Goal: Task Accomplishment & Management: Manage account settings

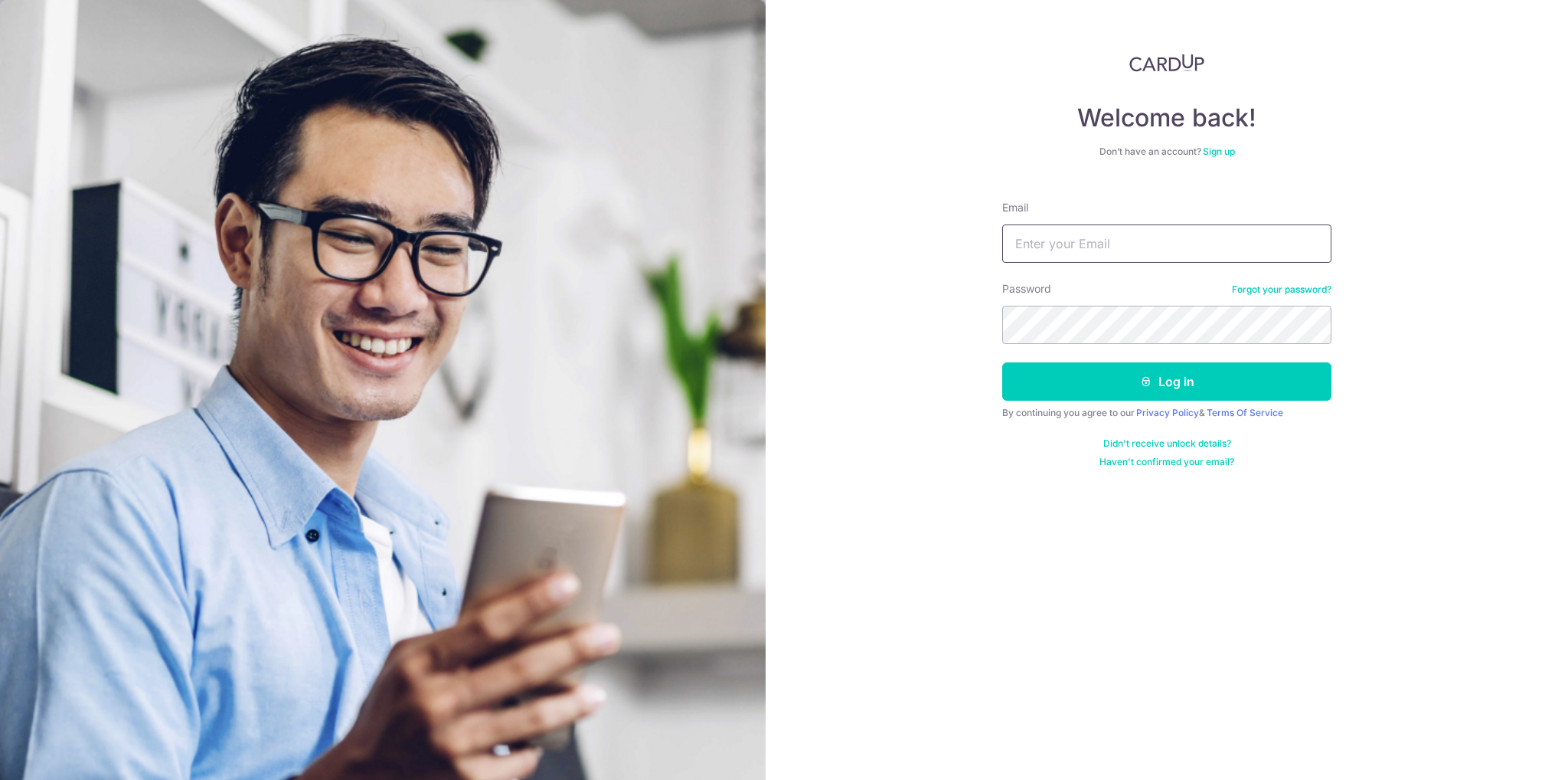
click at [1109, 234] on input "Email" at bounding box center [1167, 243] width 330 height 39
click at [1039, 247] on input "Email" at bounding box center [1167, 243] width 330 height 39
type input "[EMAIL_ADDRESS][DOMAIN_NAME]"
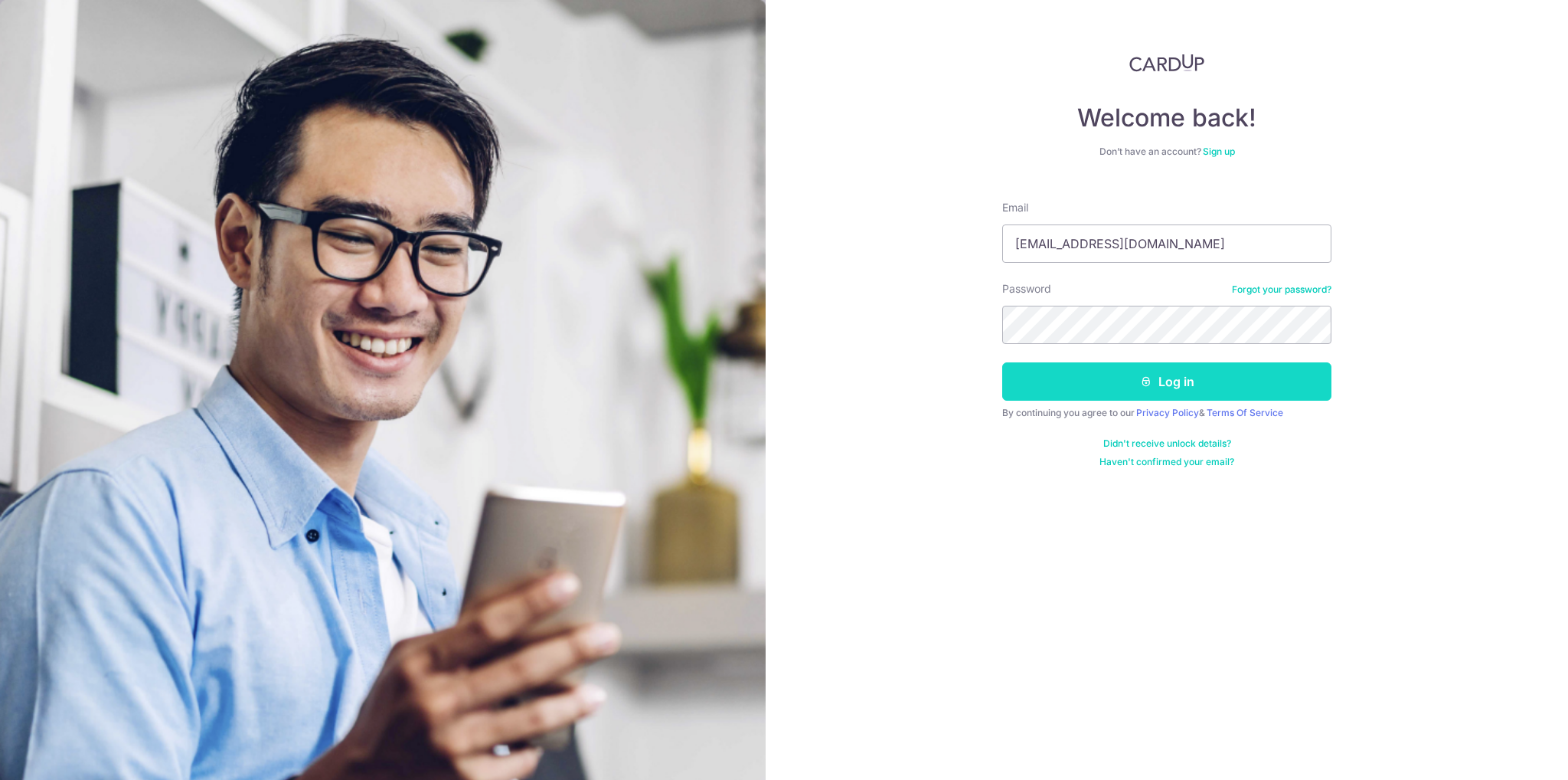
click at [1208, 377] on button "Log in" at bounding box center [1167, 381] width 330 height 39
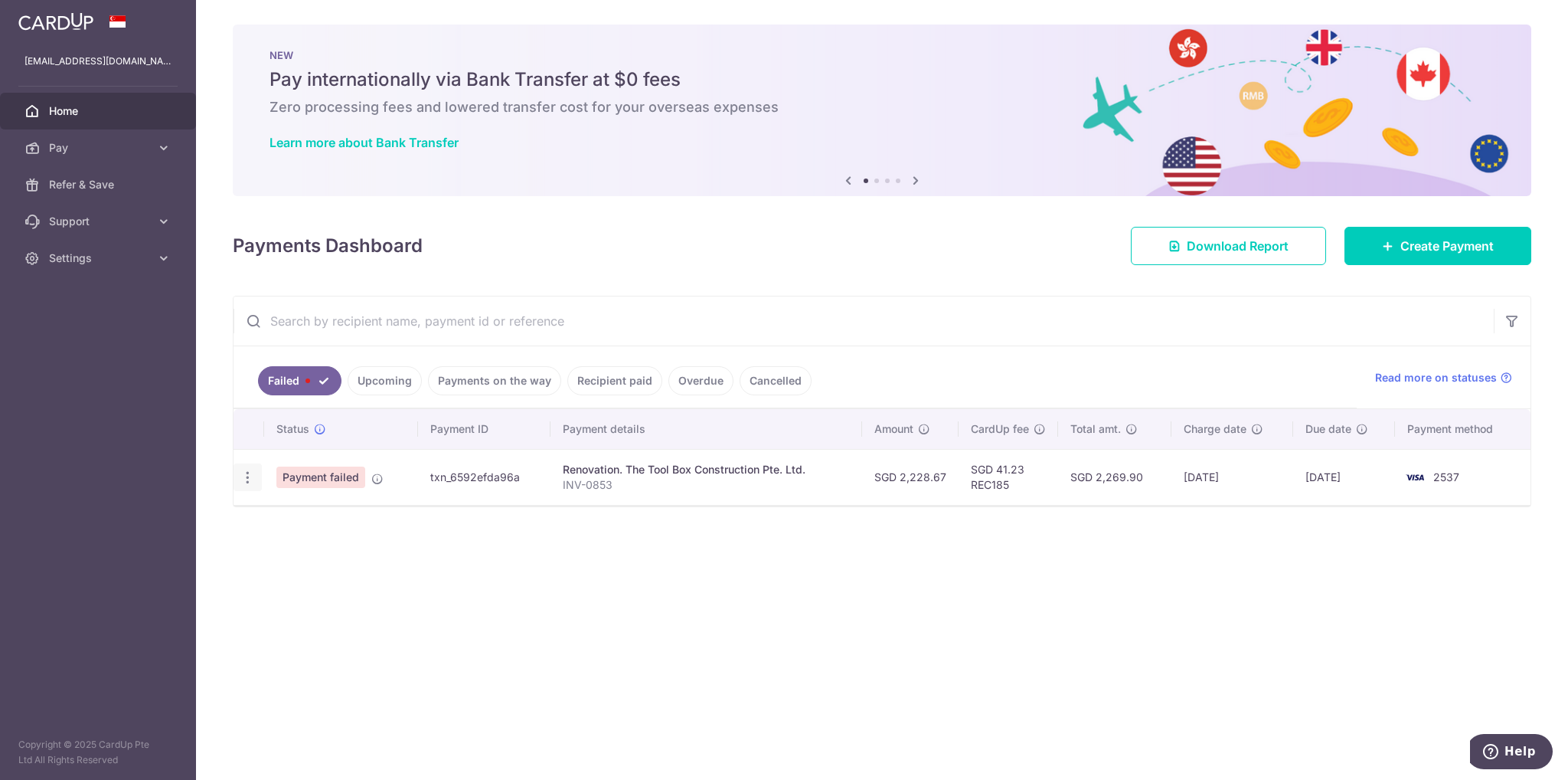
click at [246, 480] on icon "button" at bounding box center [248, 478] width 16 height 16
click at [269, 512] on link "Update payment" at bounding box center [313, 518] width 159 height 37
radio input "true"
type input "2,228.67"
type input "INV-0853"
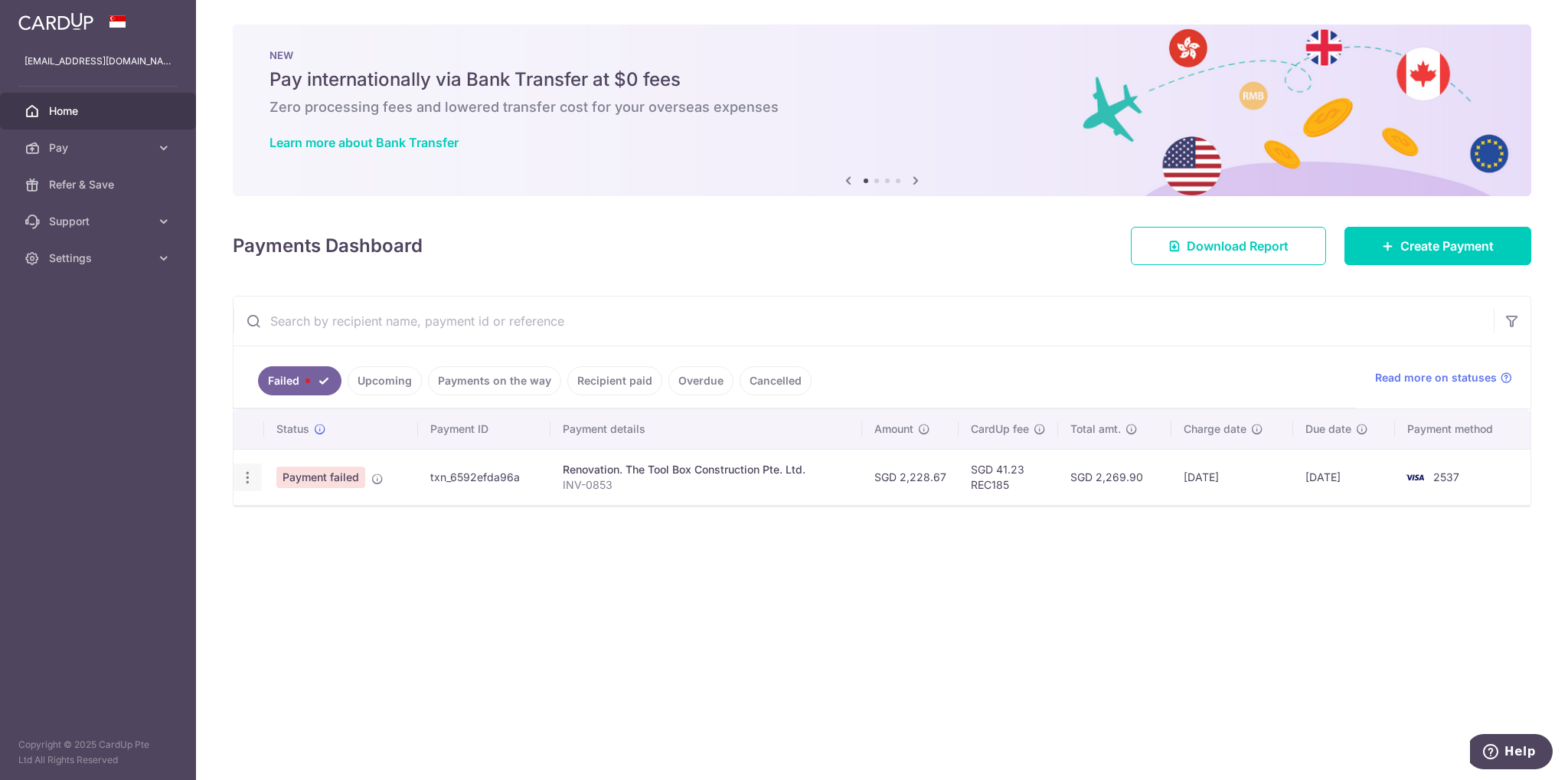
type input "Balance"
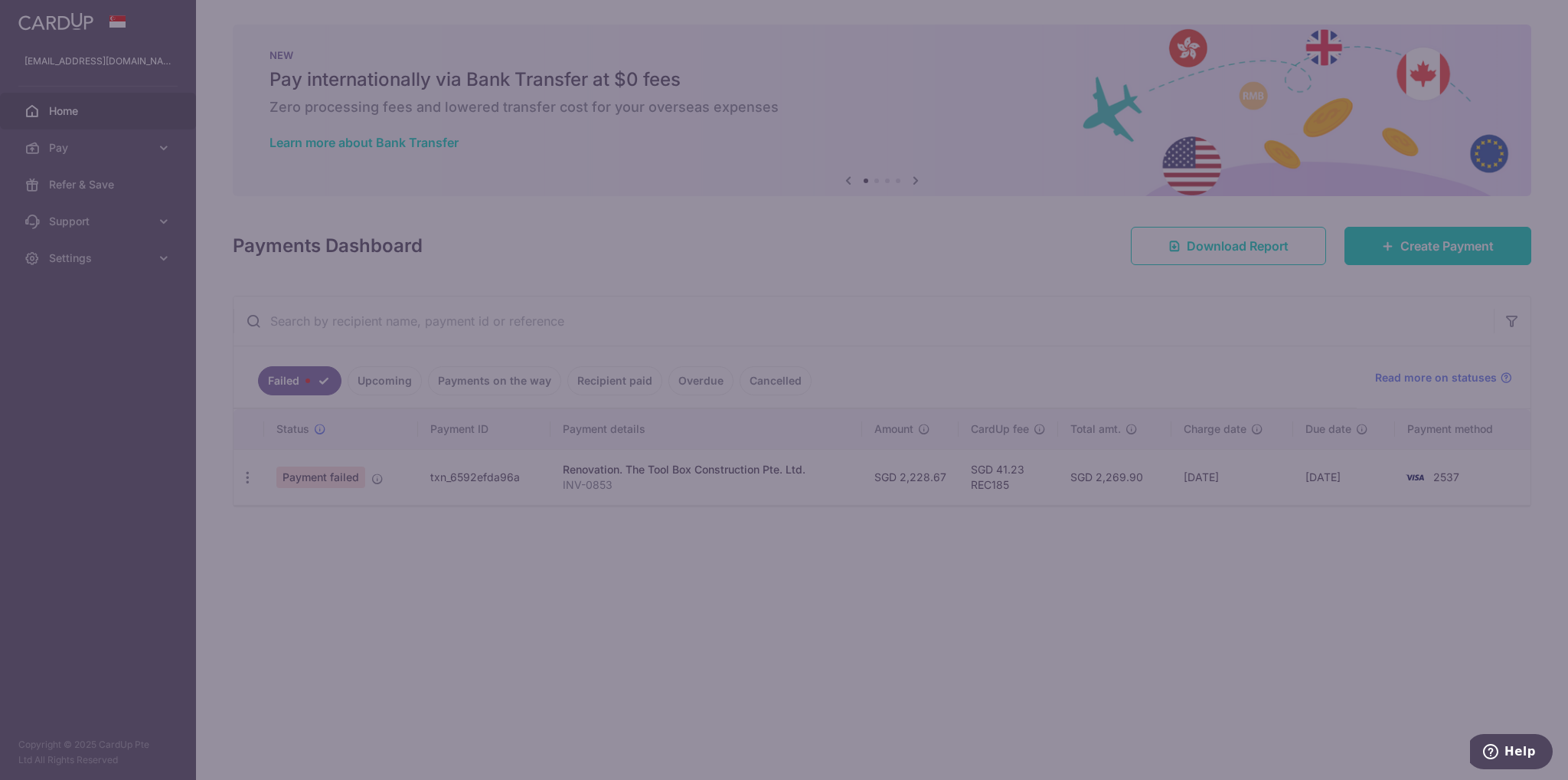
type input "REC185"
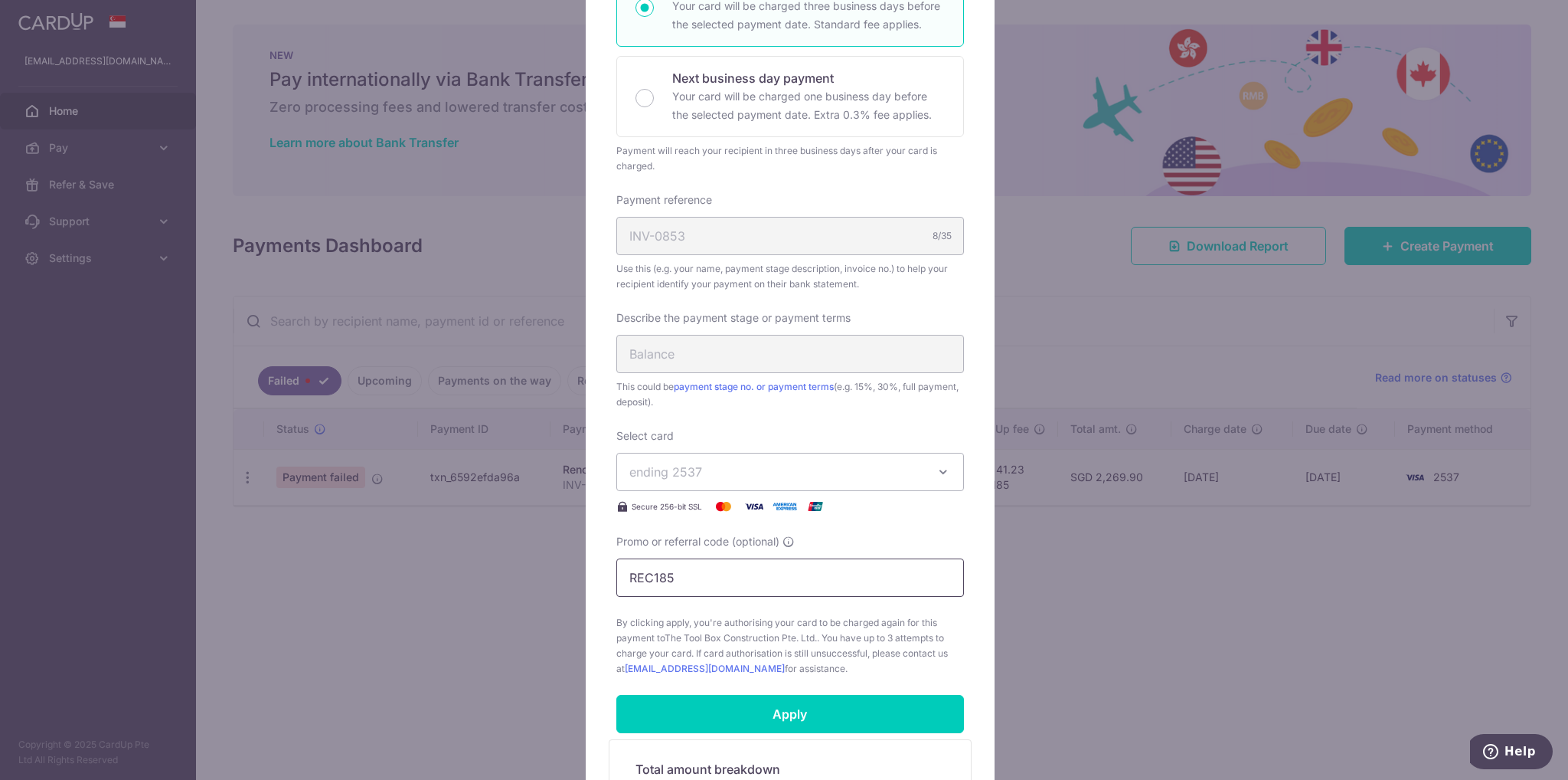
scroll to position [536, 0]
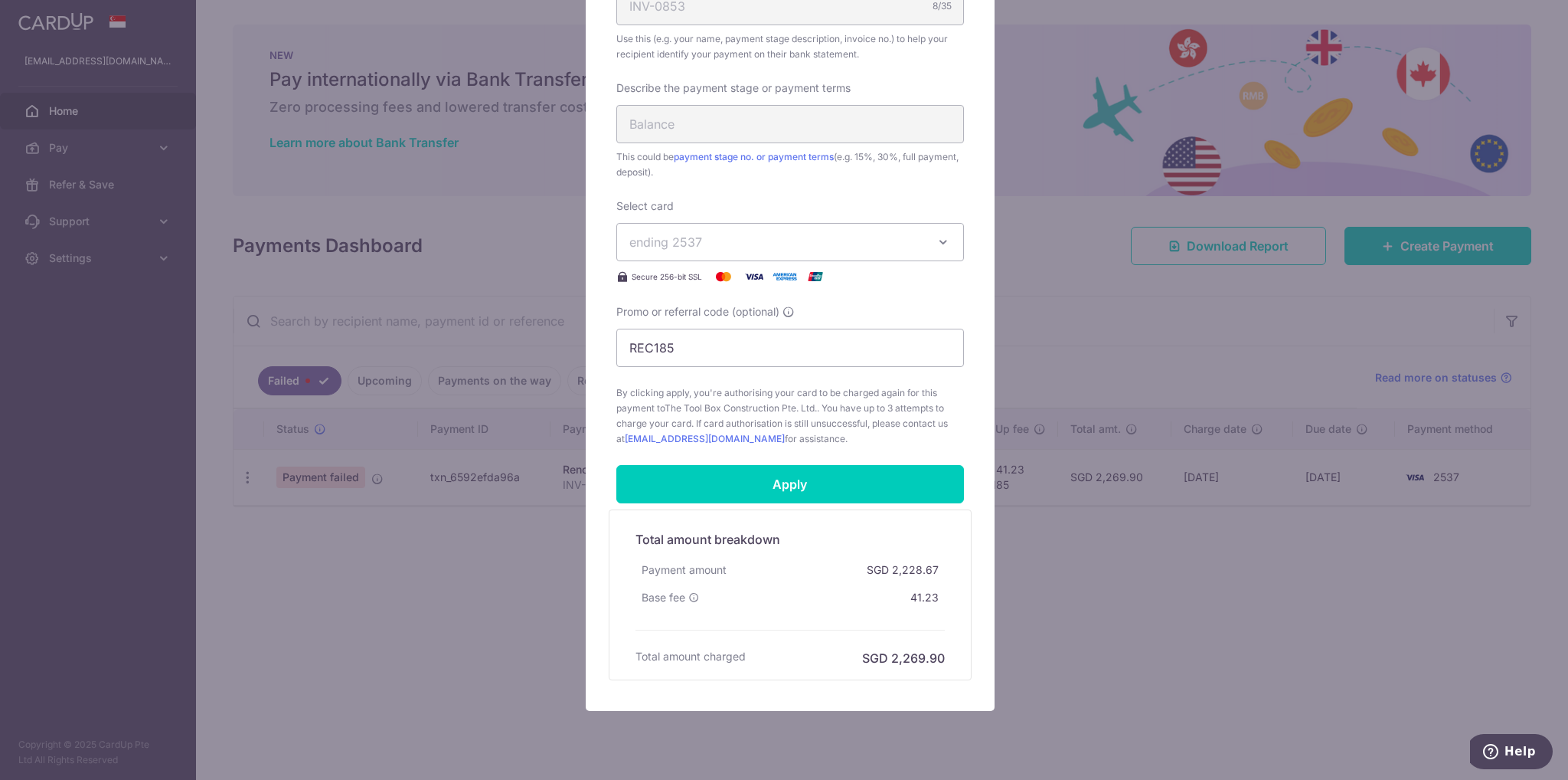
click at [824, 248] on span "ending 2537" at bounding box center [777, 242] width 294 height 19
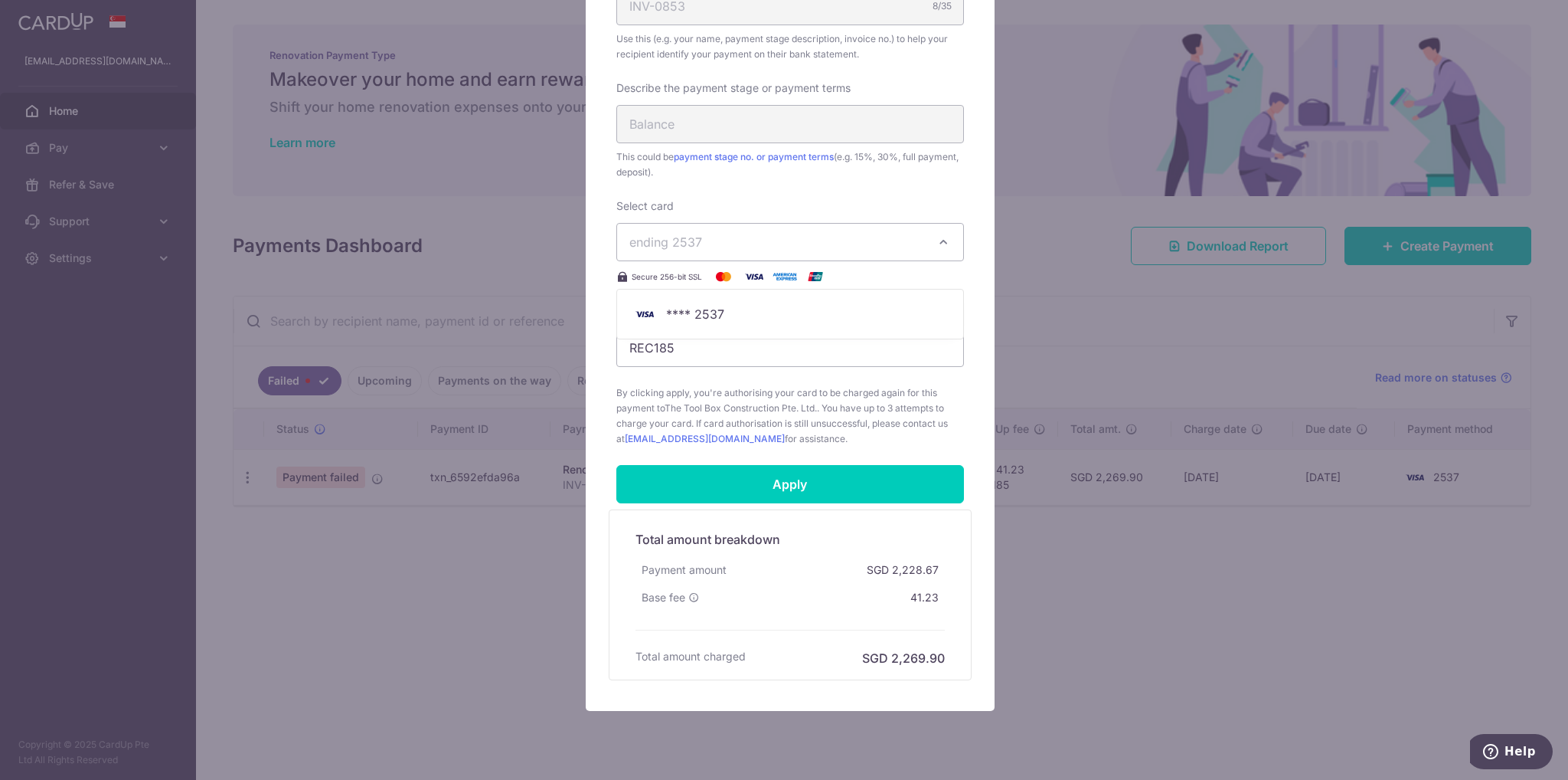
click at [777, 400] on span "By clicking apply, you're authorising your card to be charged again for this pa…" at bounding box center [790, 416] width 347 height 61
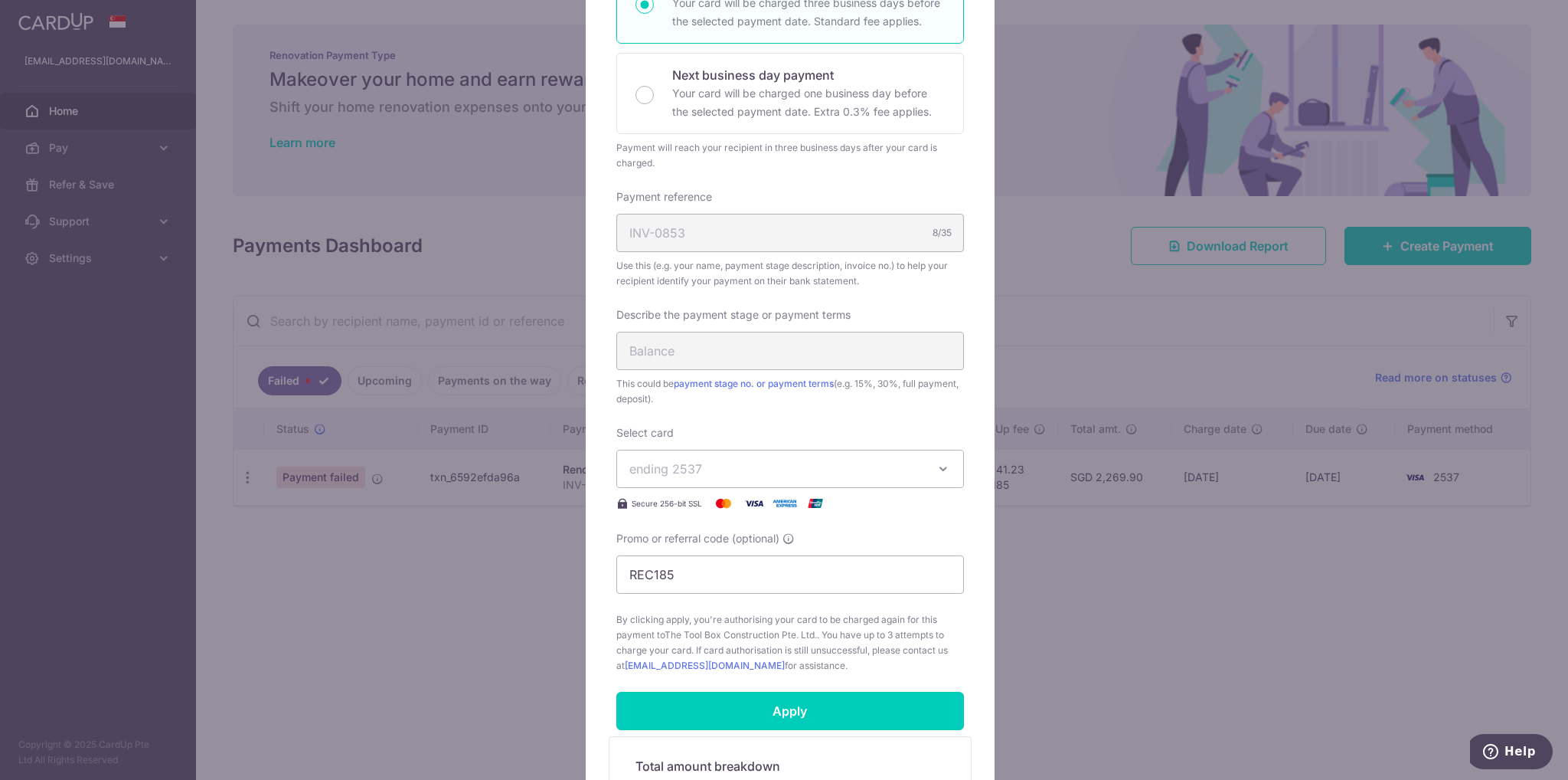
scroll to position [306, 0]
click at [935, 473] on icon "button" at bounding box center [943, 472] width 16 height 16
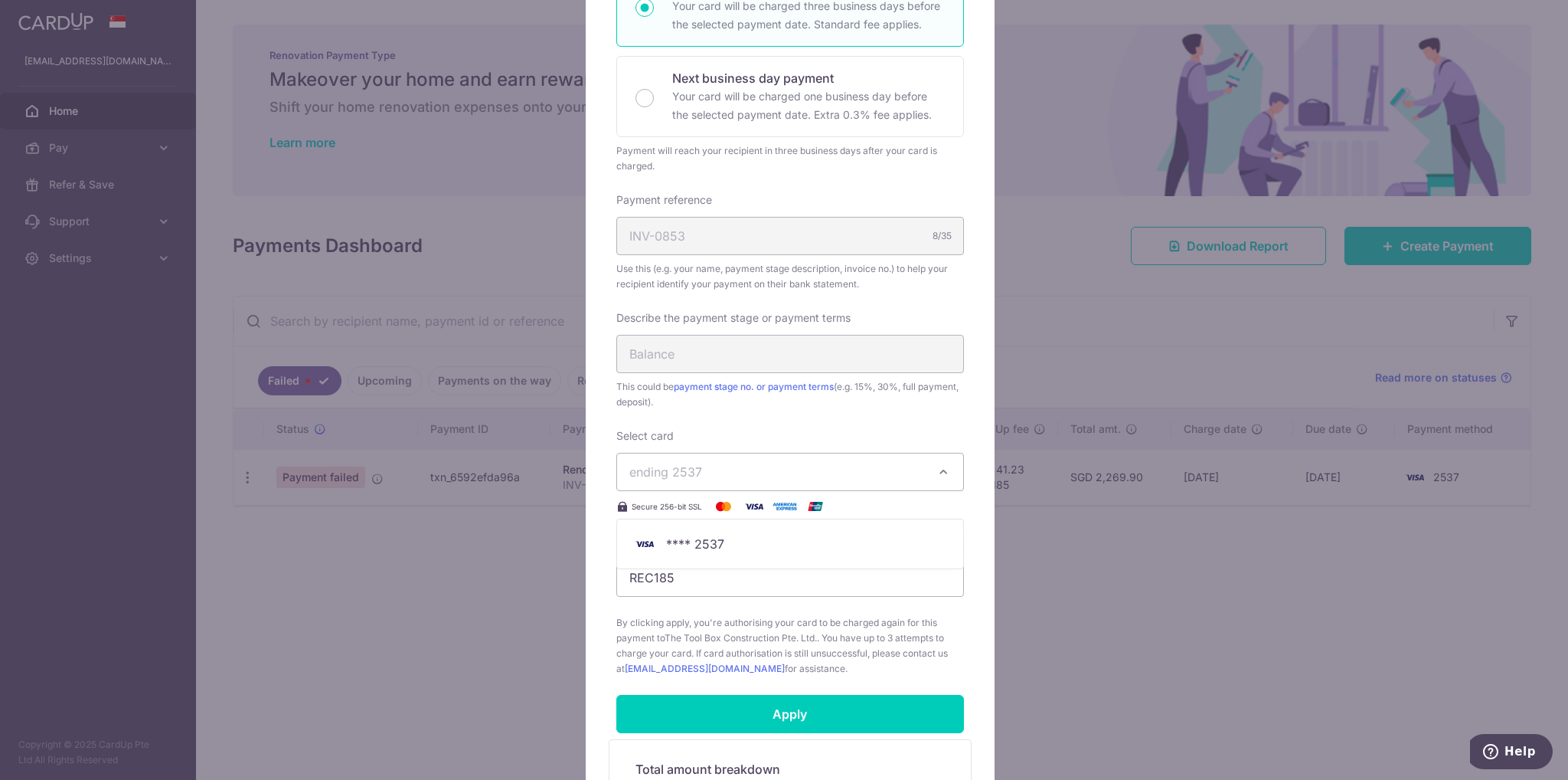
click at [885, 404] on span "This could be payment stage no. or payment terms (e.g. 15%, 30%, full payment, …" at bounding box center [790, 394] width 347 height 31
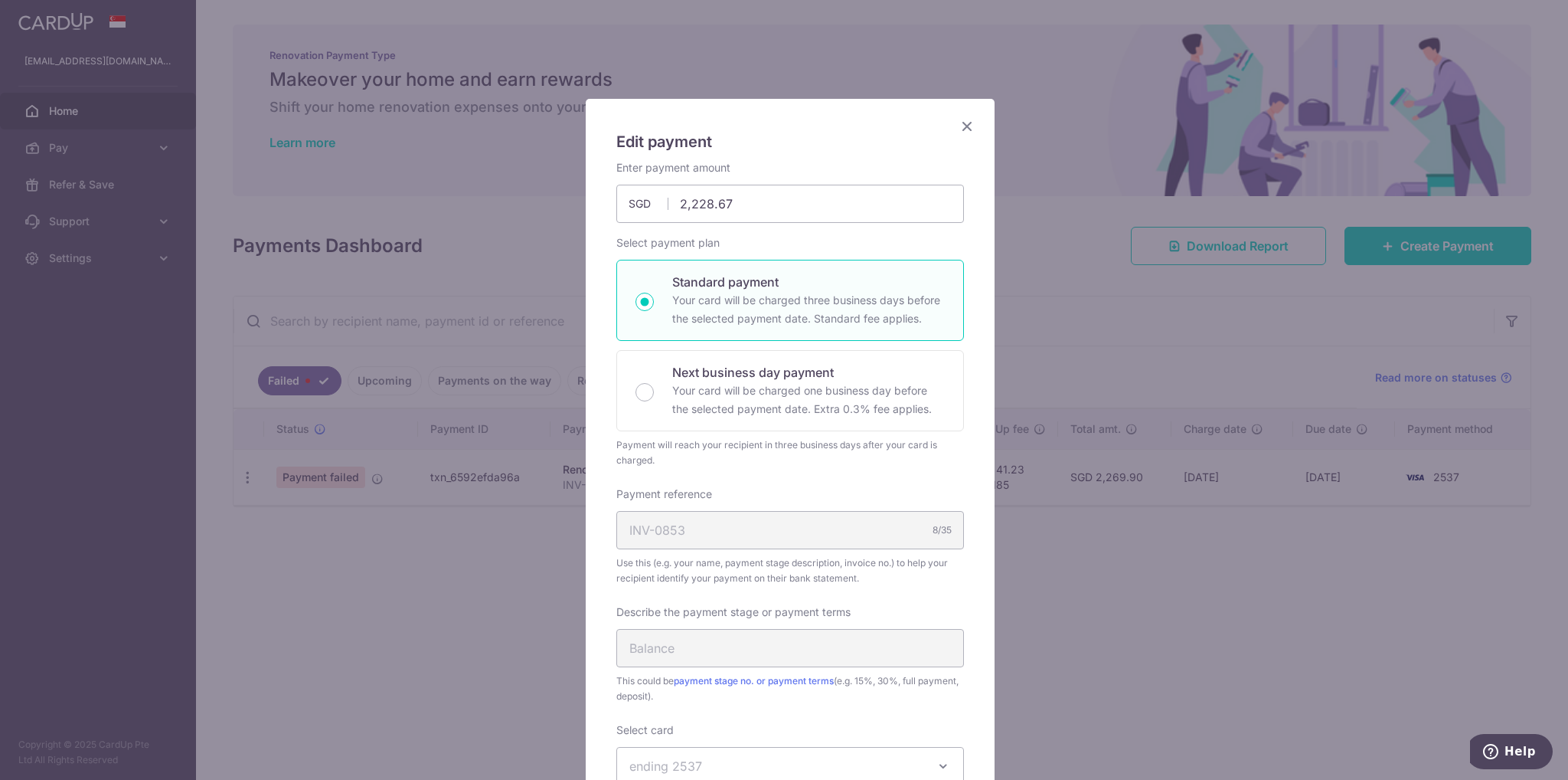
scroll to position [0, 0]
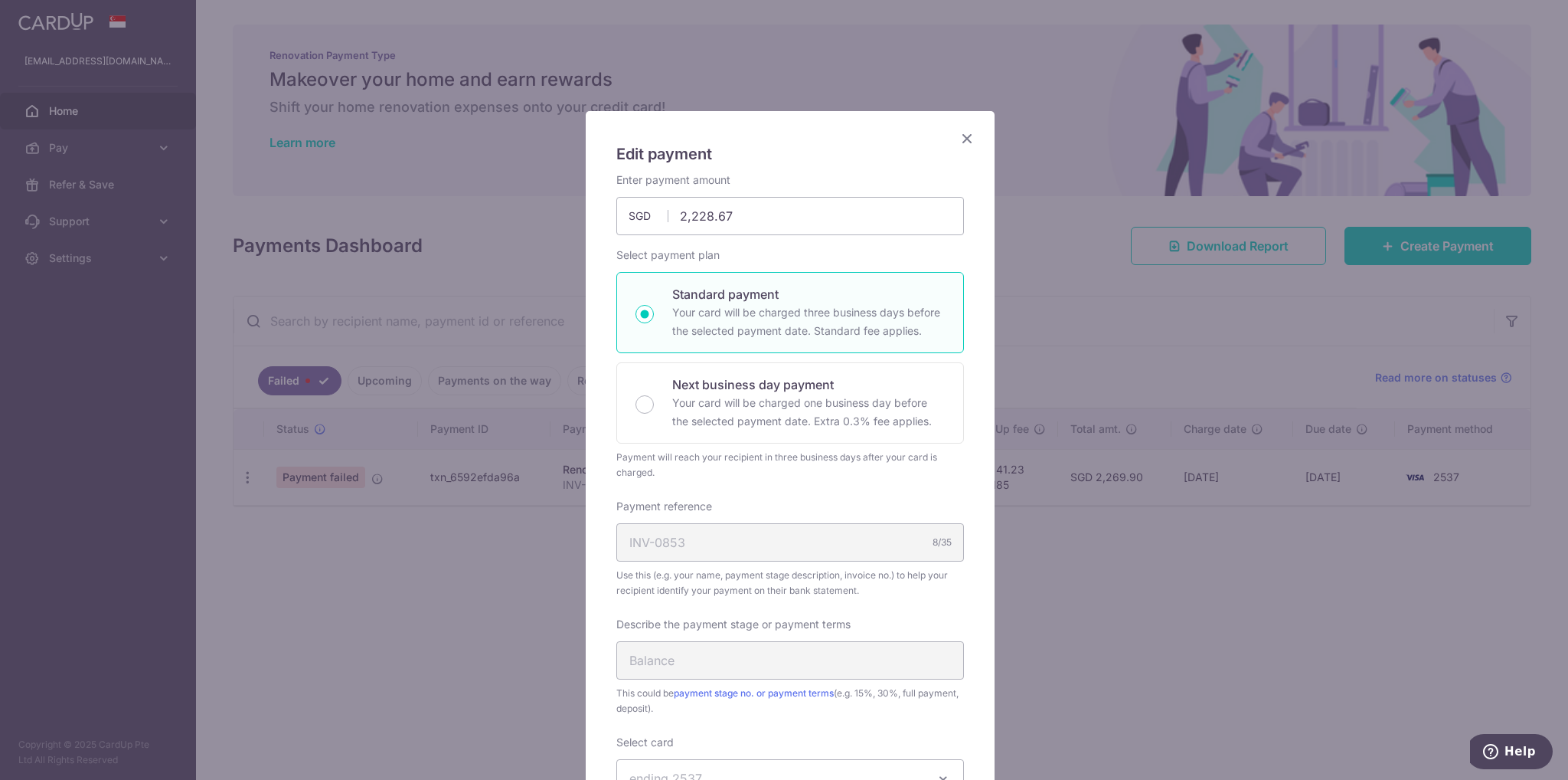
click at [964, 135] on icon "Close" at bounding box center [967, 137] width 19 height 19
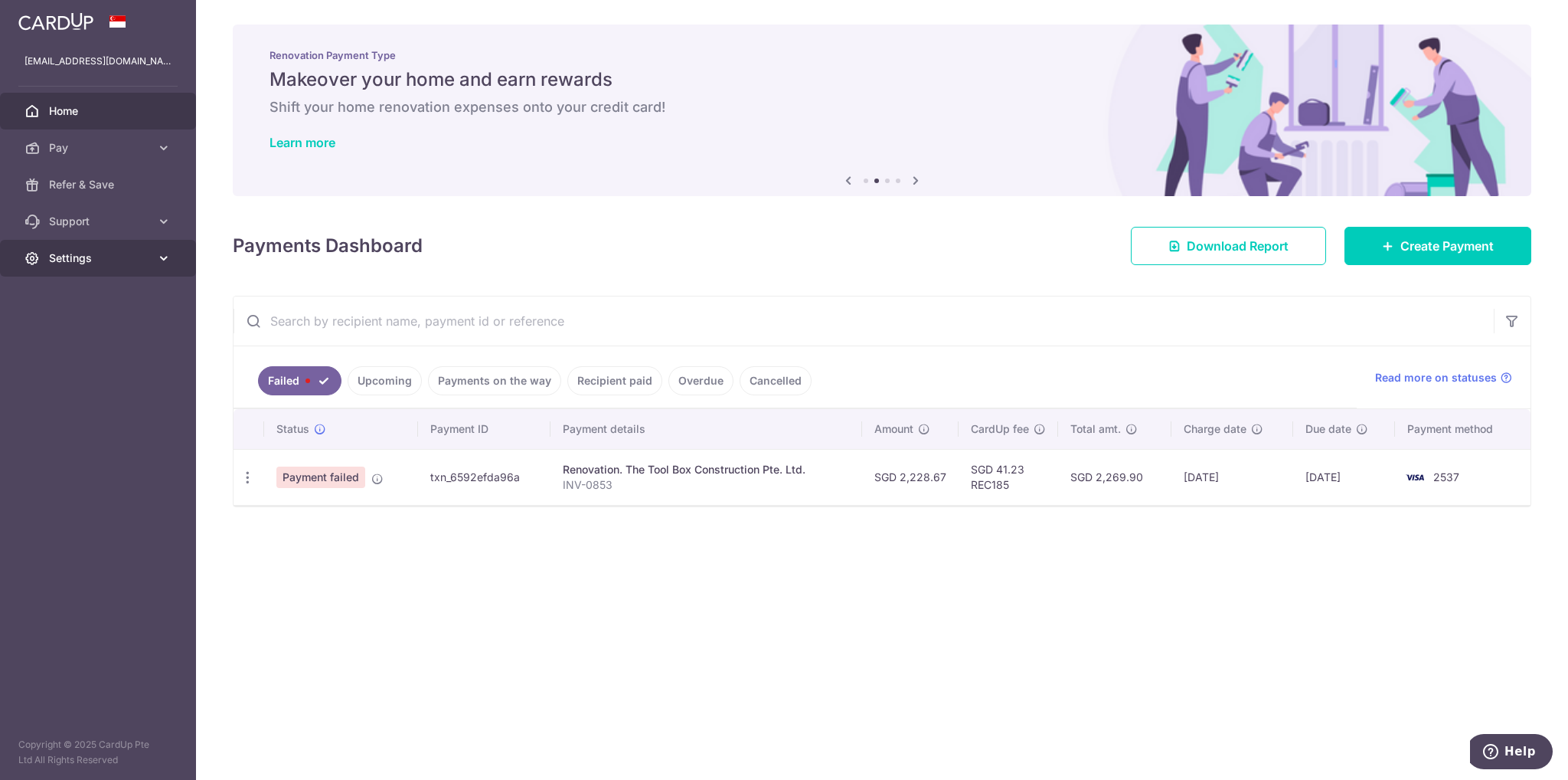
click at [101, 258] on span "Settings" at bounding box center [100, 259] width 101 height 16
click at [96, 295] on span "Account" at bounding box center [100, 295] width 101 height 16
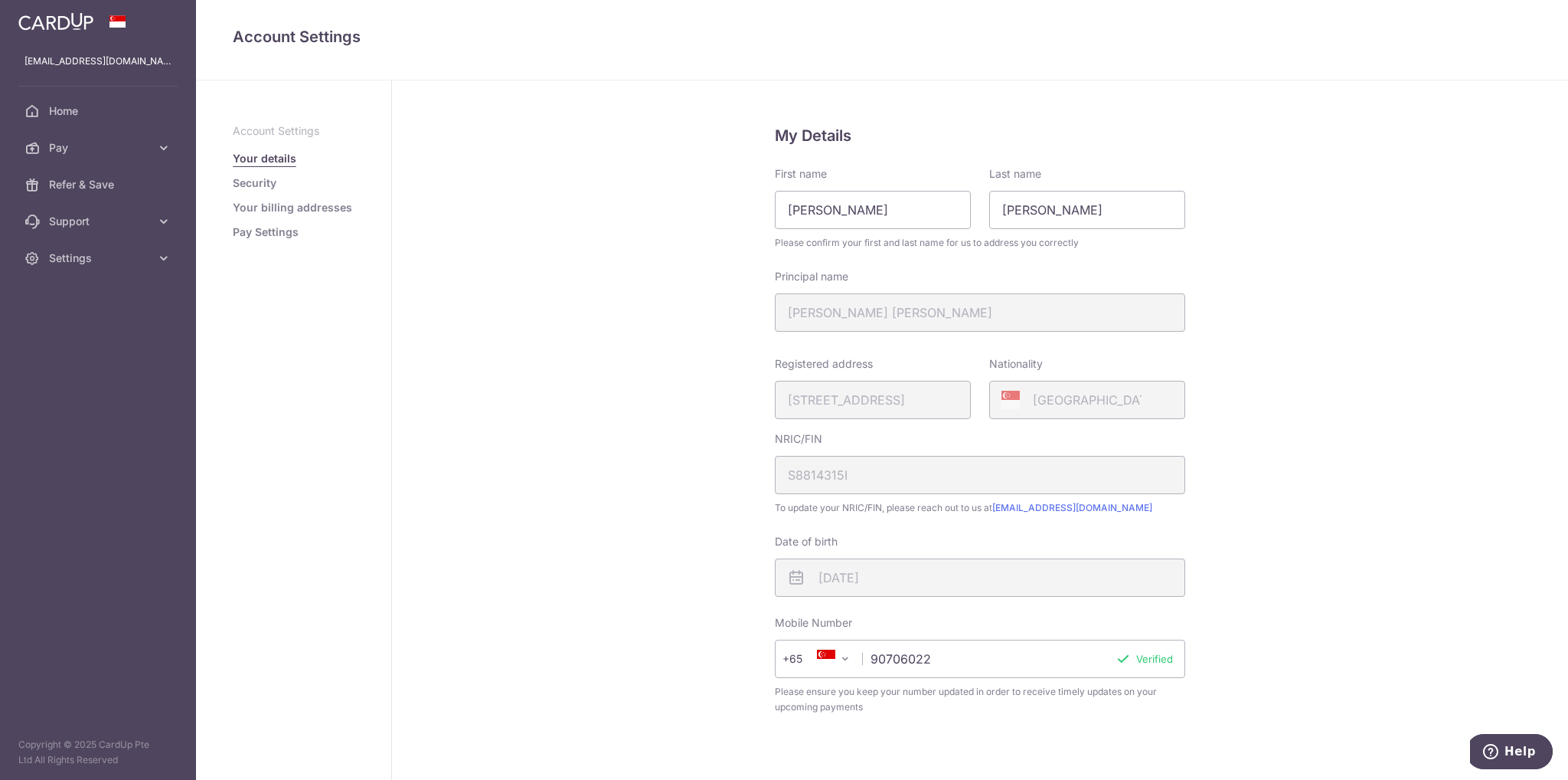
click at [273, 227] on link "Pay Settings" at bounding box center [265, 232] width 66 height 16
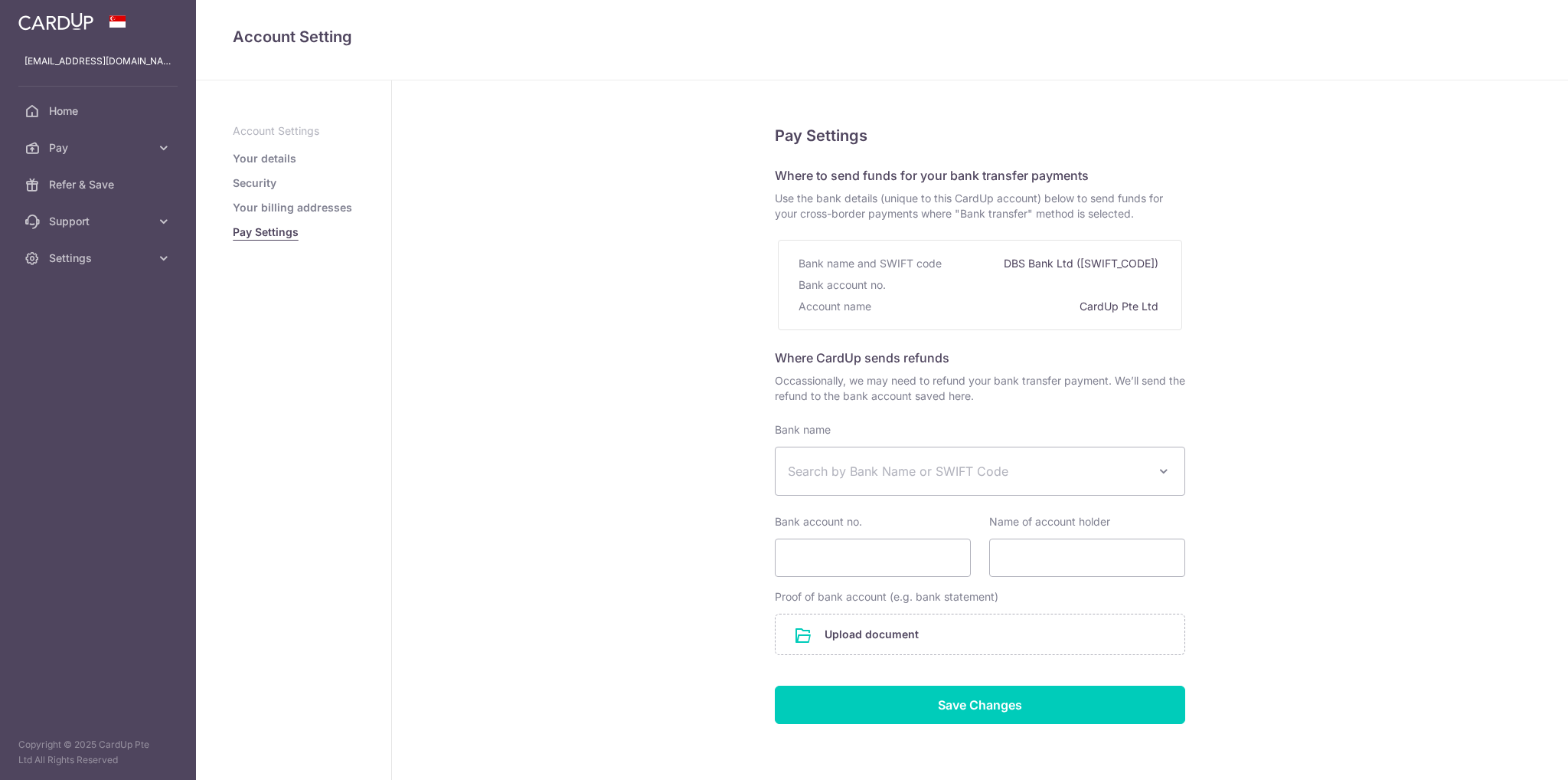
select select
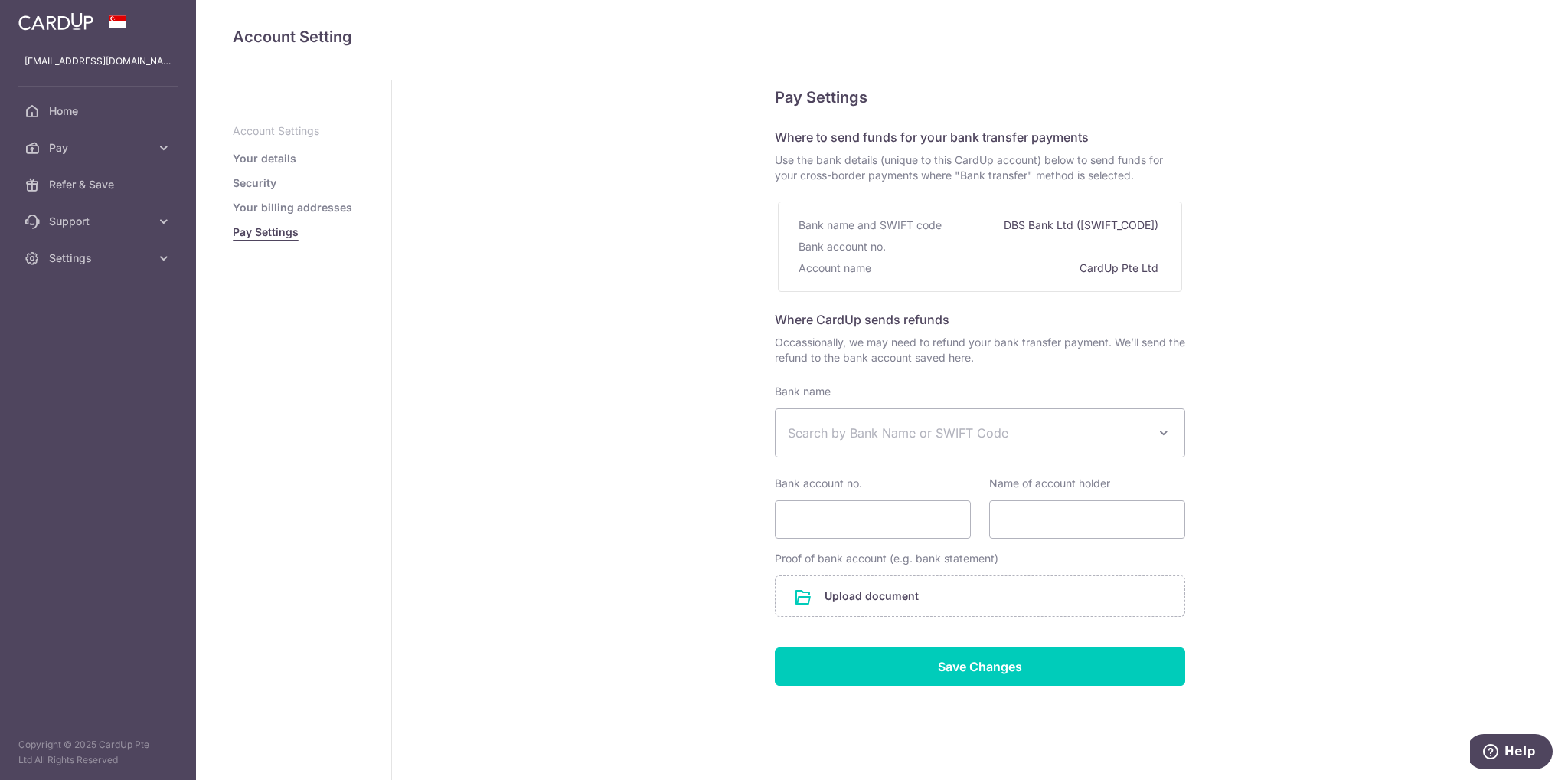
scroll to position [58, 0]
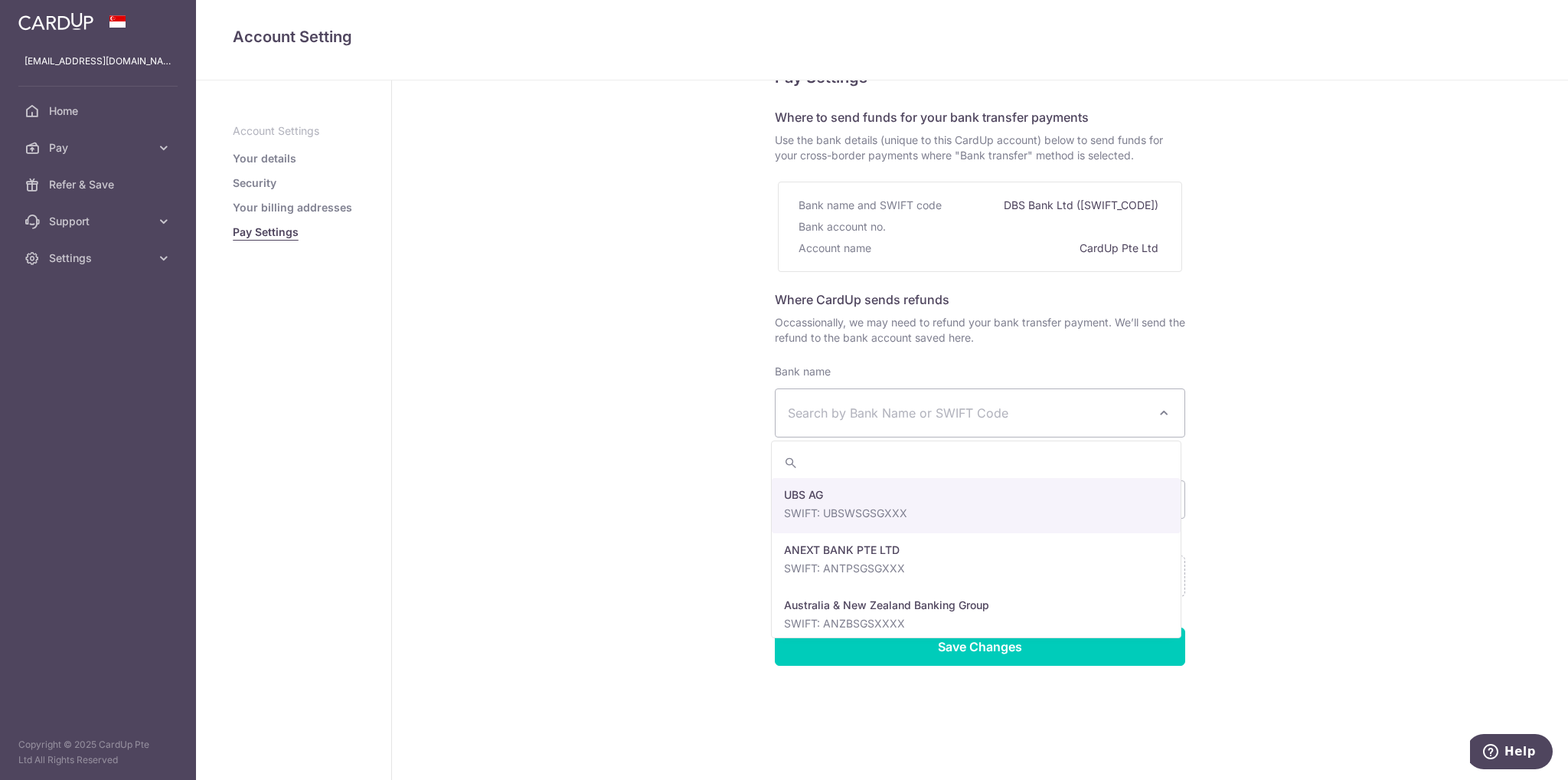
click at [879, 429] on span "Search by Bank Name or SWIFT Code" at bounding box center [980, 413] width 409 height 47
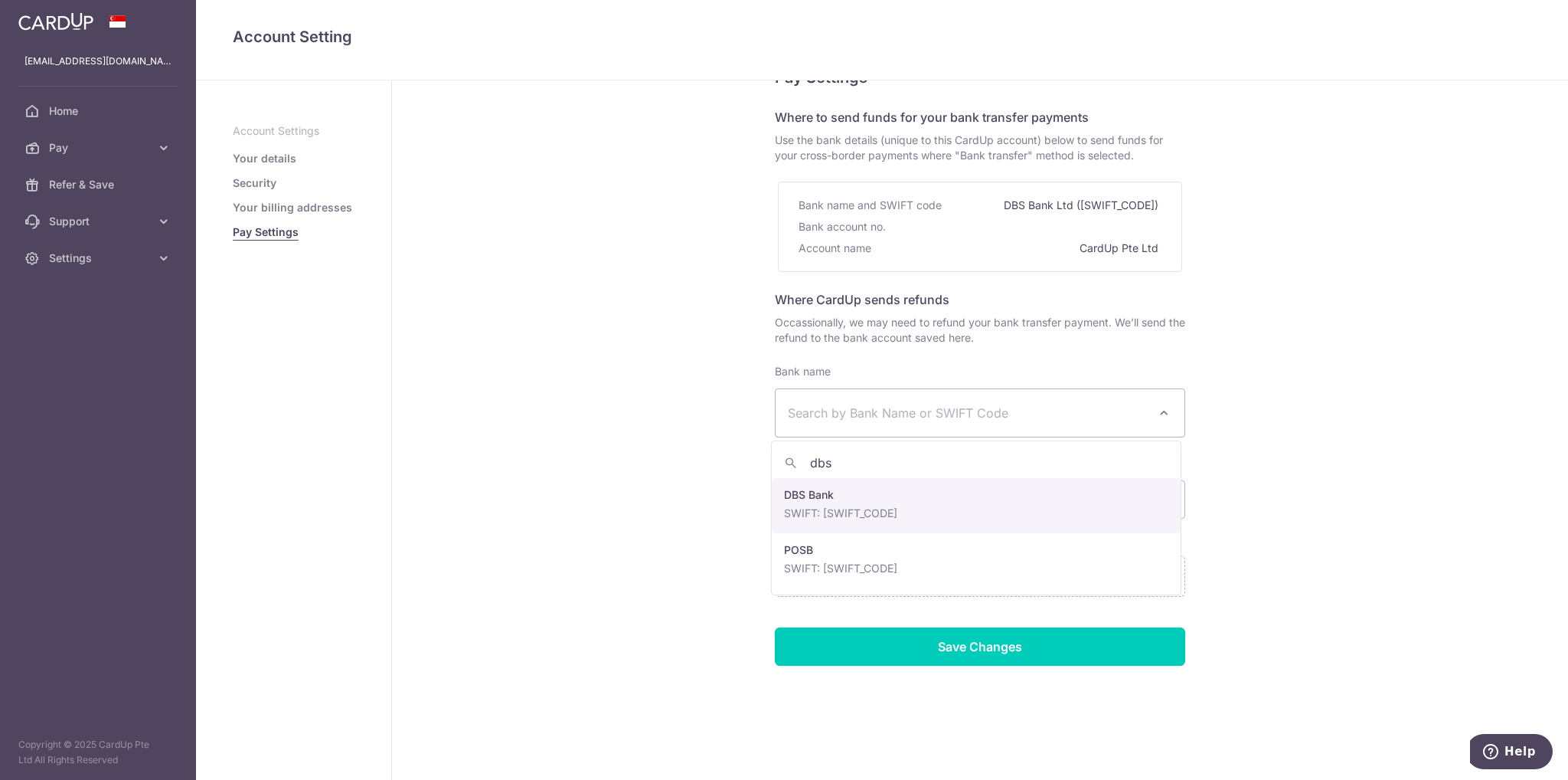
type input "dbs"
select select "6"
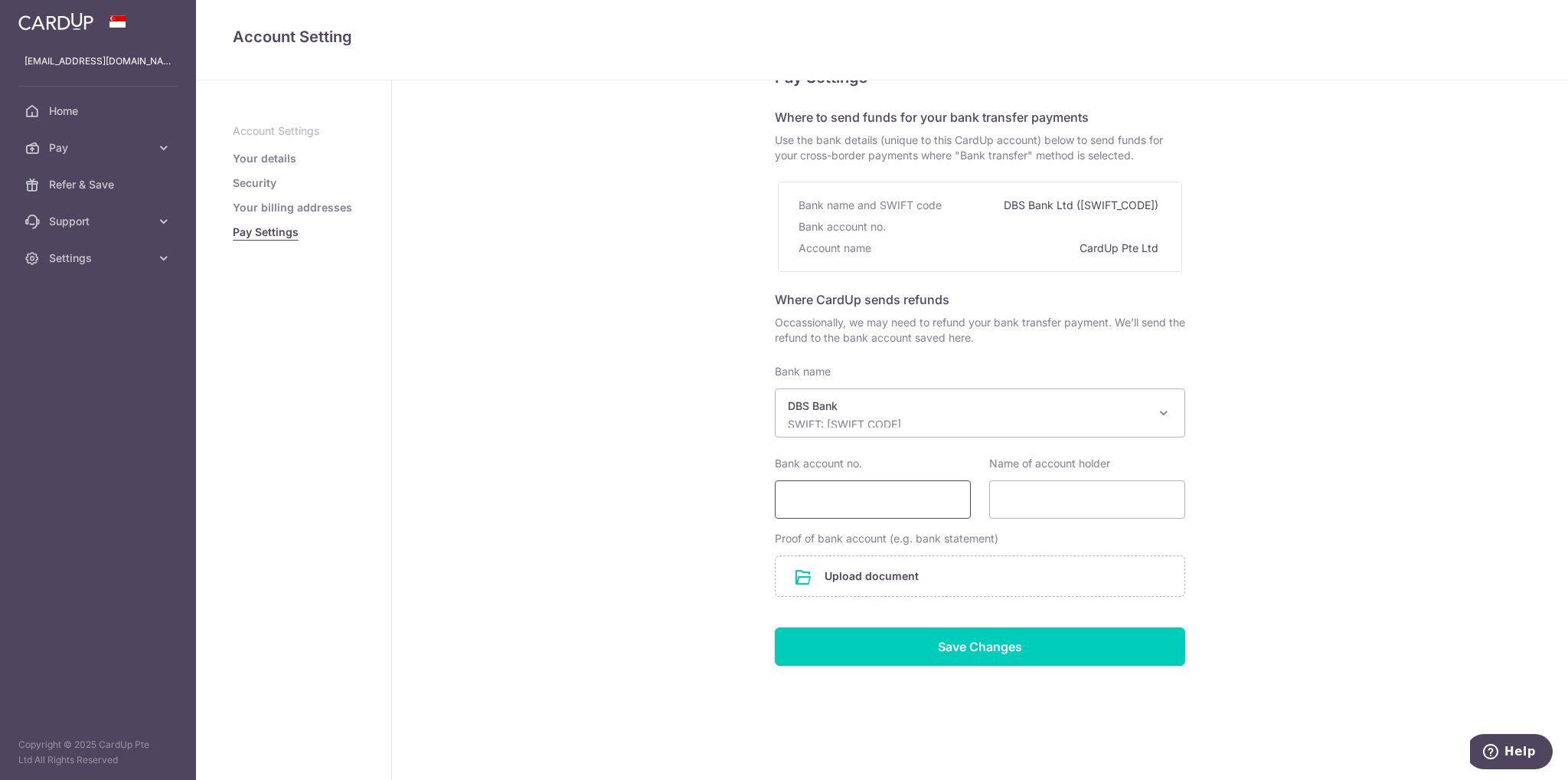
click at [907, 507] on input "Bank account no." at bounding box center [872, 499] width 196 height 39
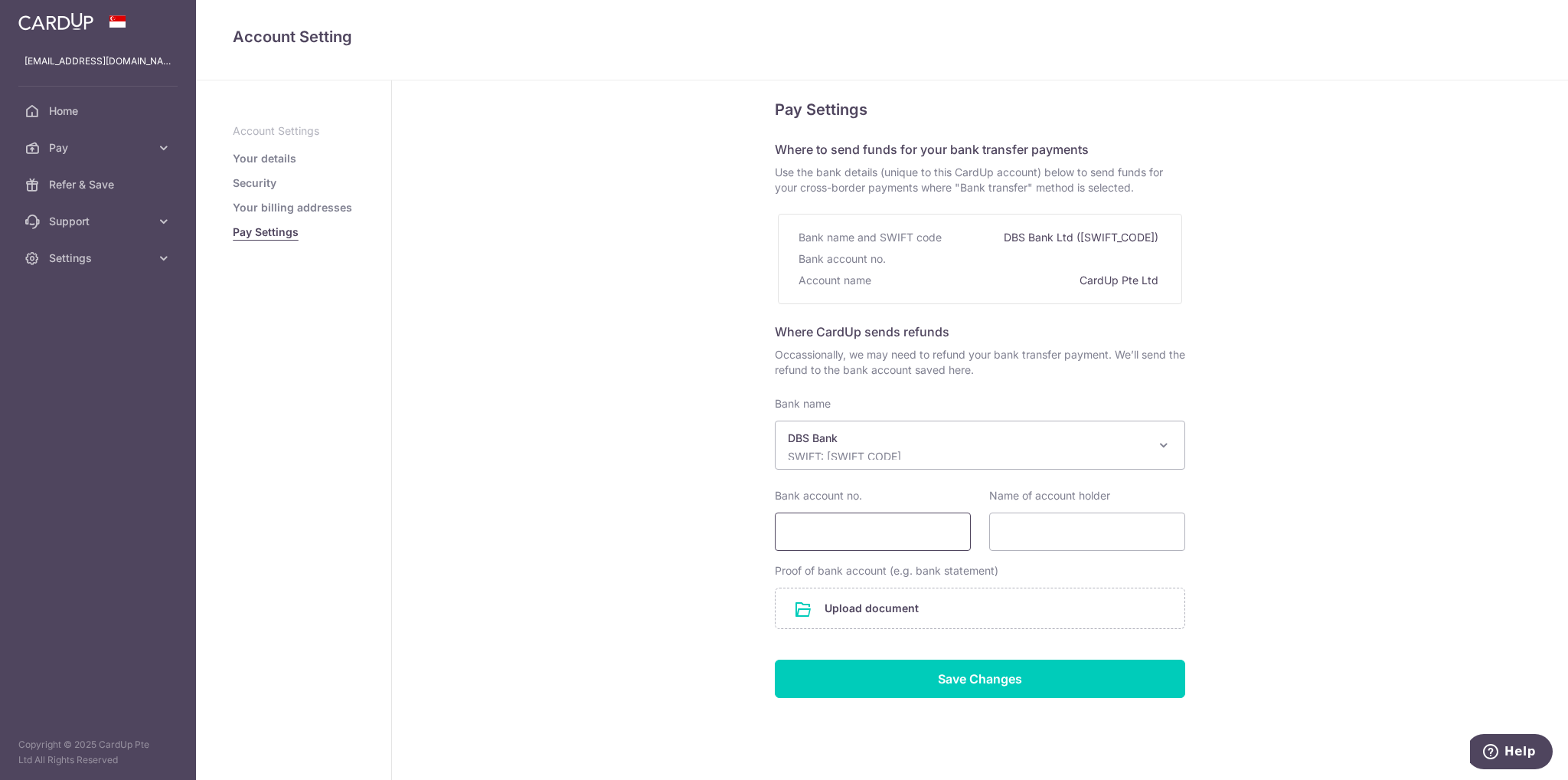
scroll to position [0, 0]
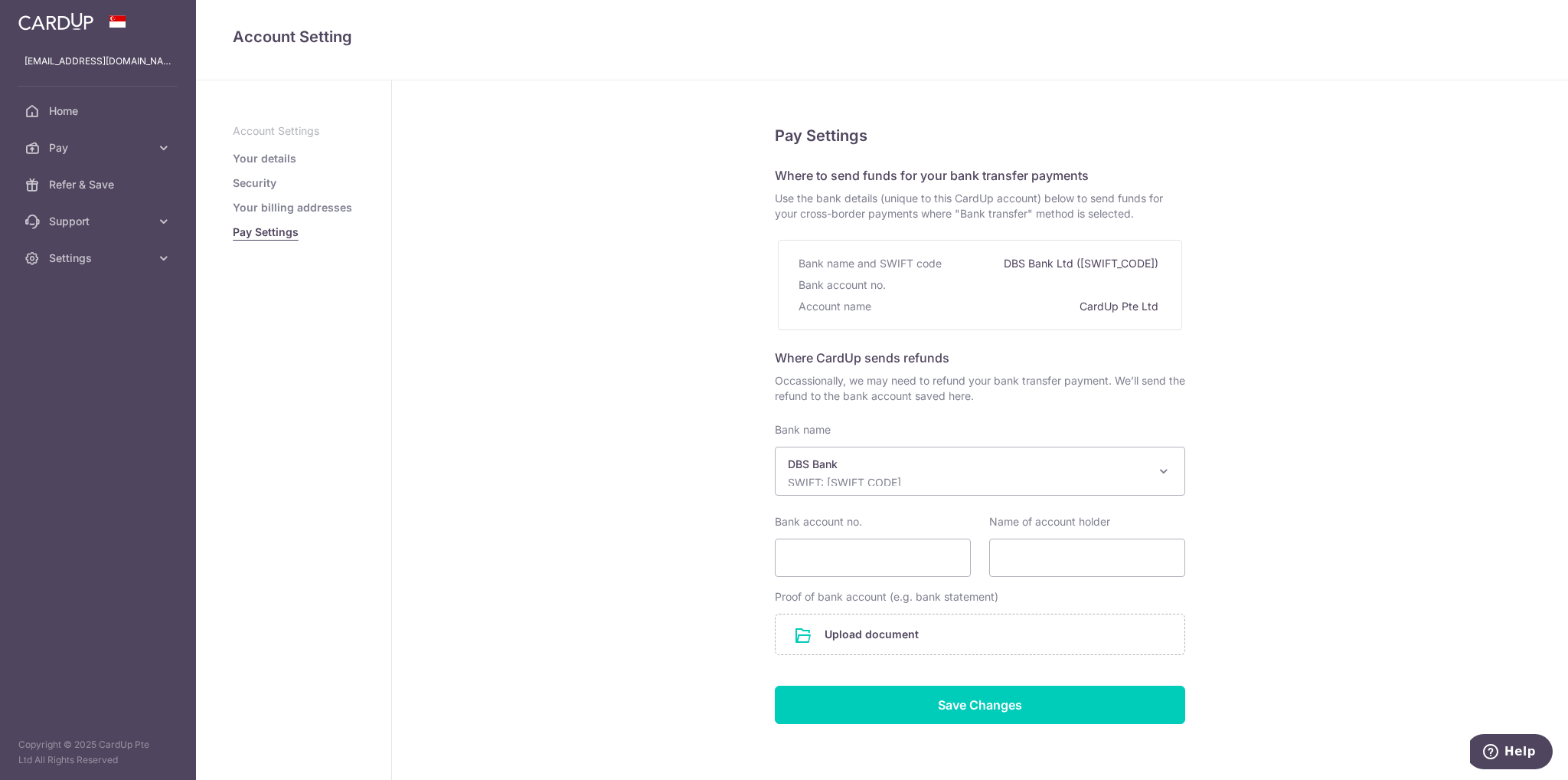
click at [948, 292] on div "Bank account no." at bounding box center [980, 285] width 363 height 22
click at [914, 250] on div "Bank name and SWIFT code DBS Bank Ltd (DBSSSGSG) Bank account no. Account name …" at bounding box center [980, 285] width 405 height 91
click at [271, 163] on link "Your details" at bounding box center [264, 159] width 63 height 16
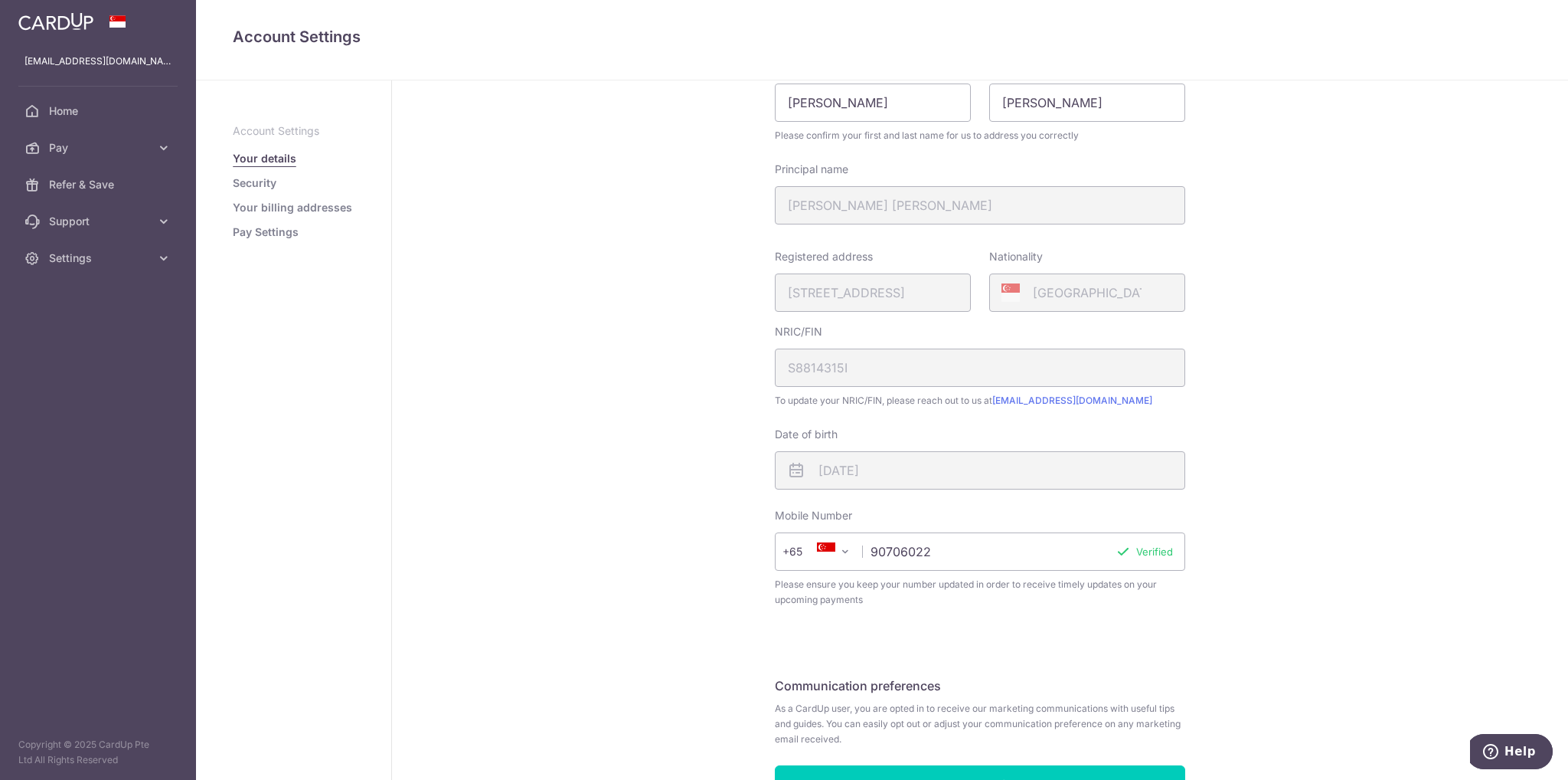
scroll to position [202, 0]
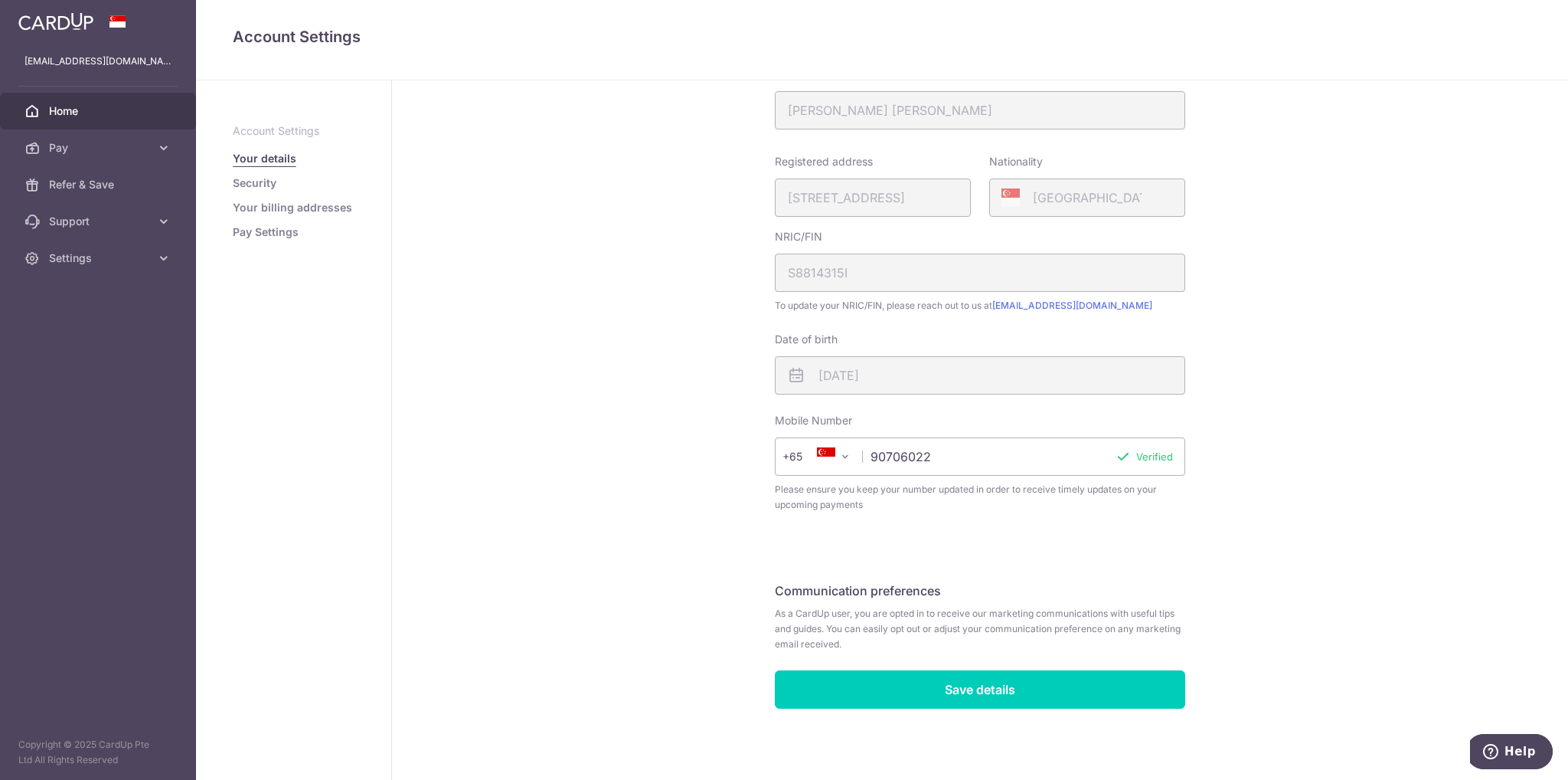
click at [94, 121] on link "Home" at bounding box center [98, 111] width 196 height 37
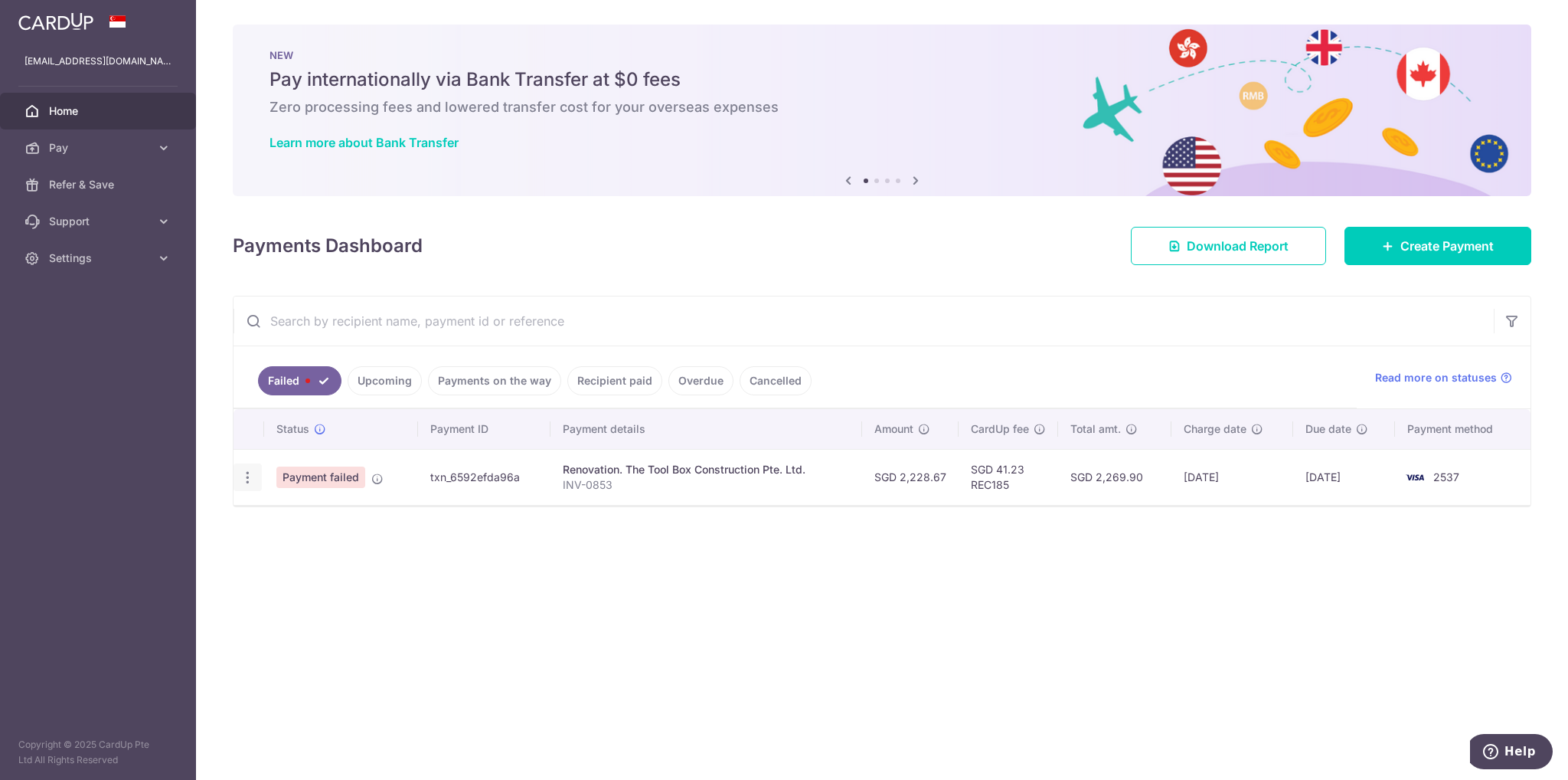
click at [259, 477] on div "Update payment" at bounding box center [248, 477] width 29 height 29
click at [238, 477] on div "Update payment" at bounding box center [248, 477] width 29 height 29
click at [251, 476] on icon "button" at bounding box center [248, 478] width 16 height 16
click at [311, 525] on span "Update payment" at bounding box center [330, 519] width 105 height 19
radio input "true"
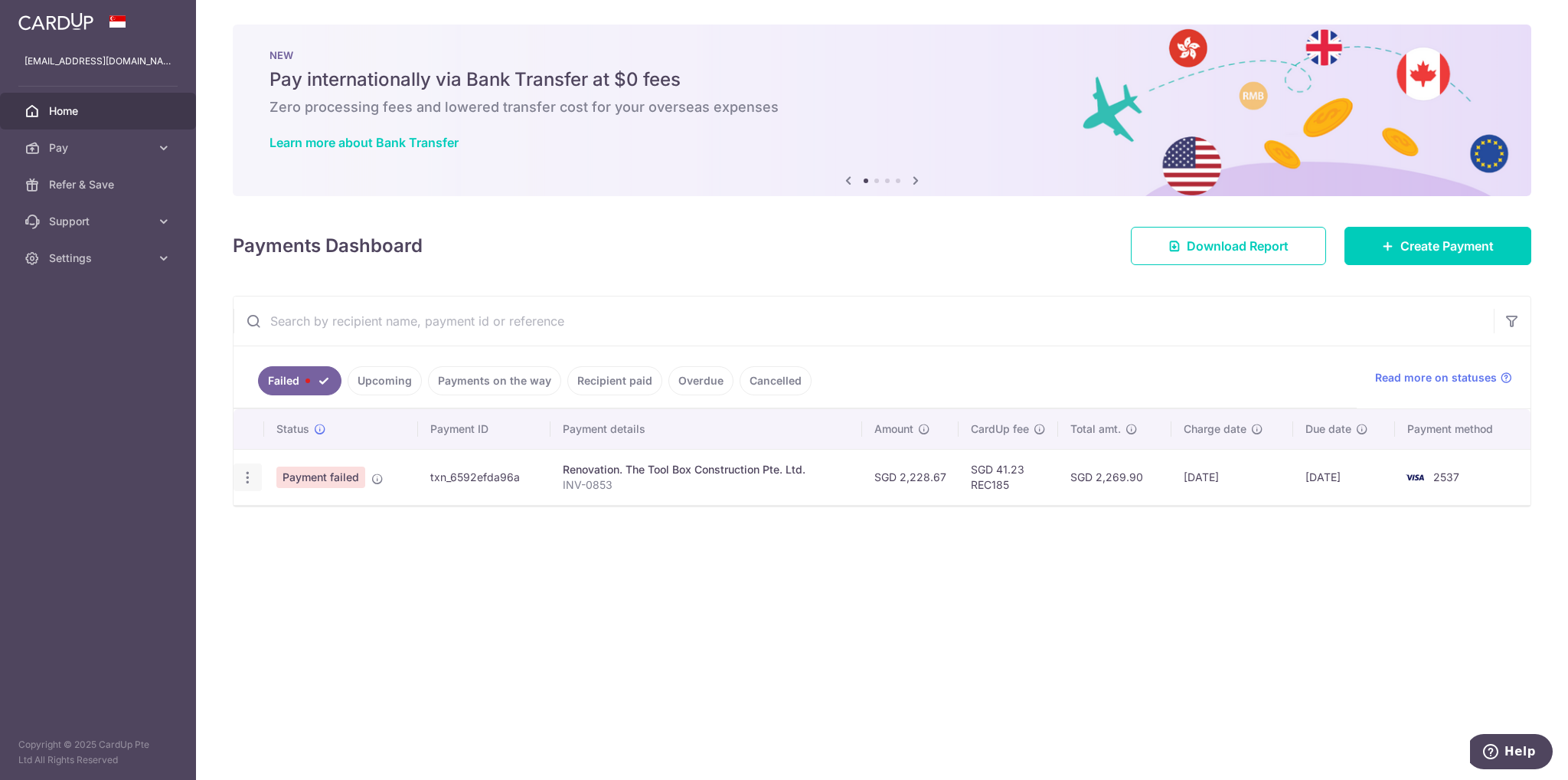
type input "2,228.67"
type input "INV-0853"
type input "Balance"
type input "REC185"
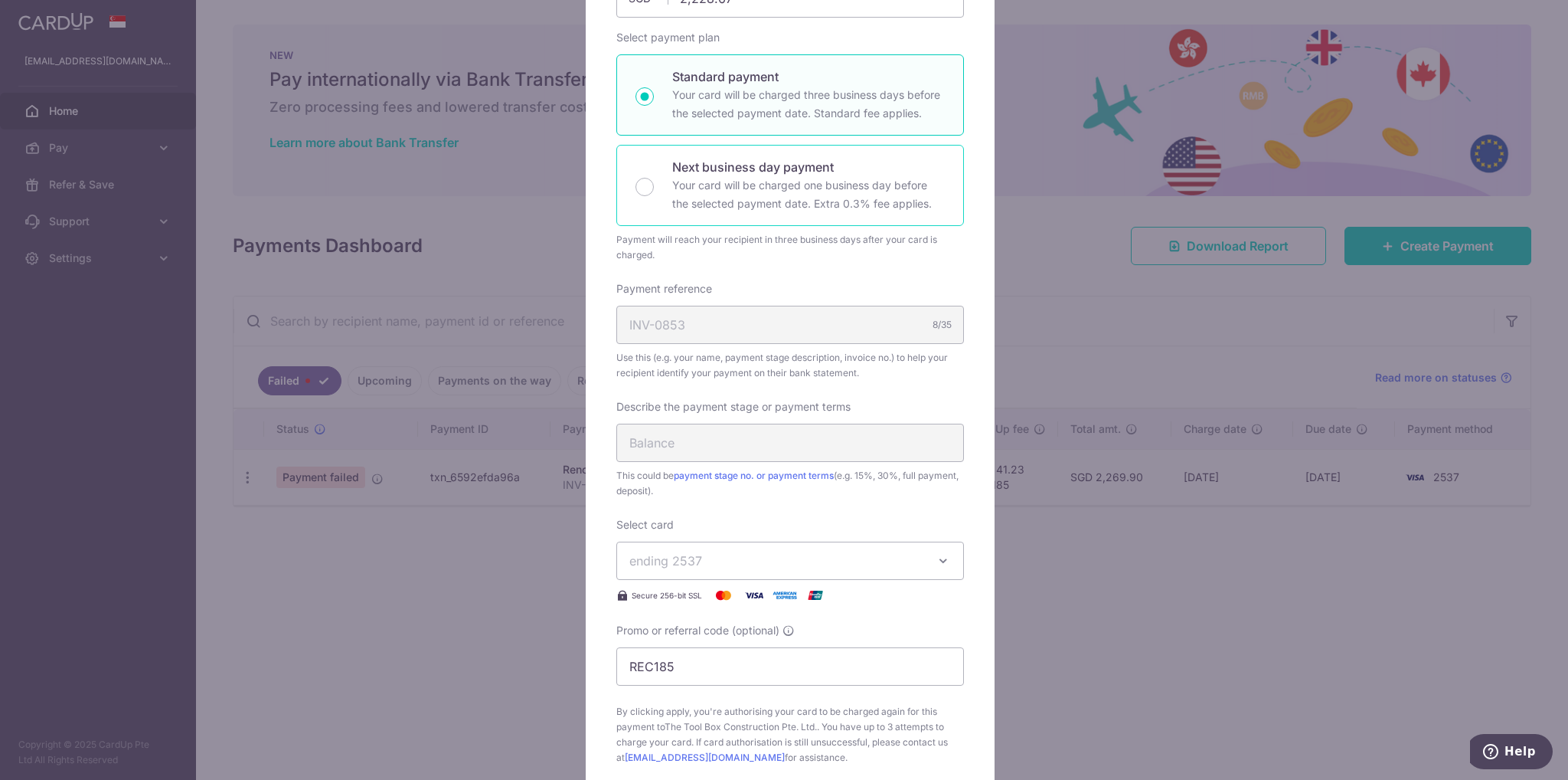
scroll to position [230, 0]
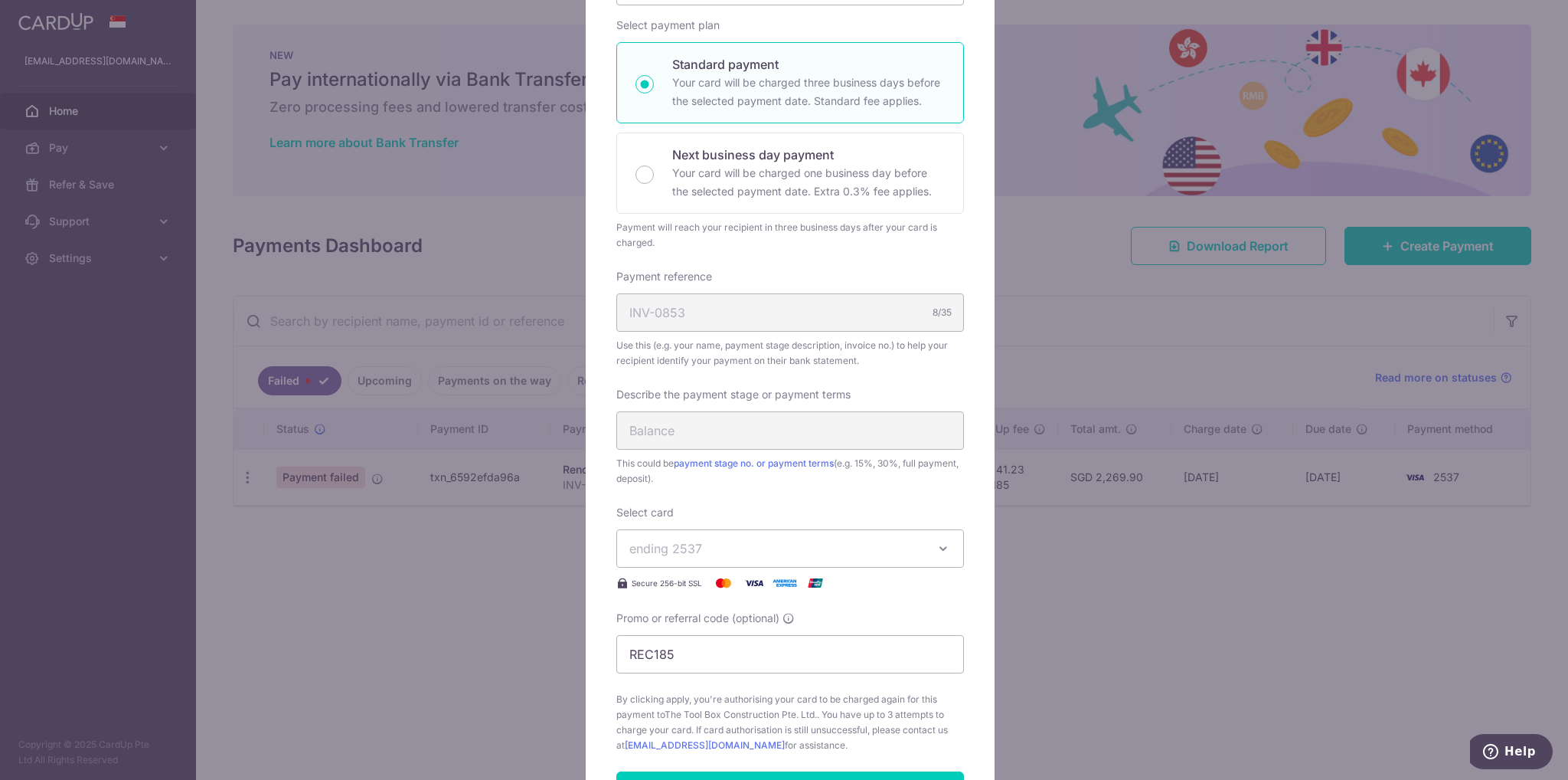
click at [628, 562] on button "ending 2537" at bounding box center [790, 548] width 347 height 39
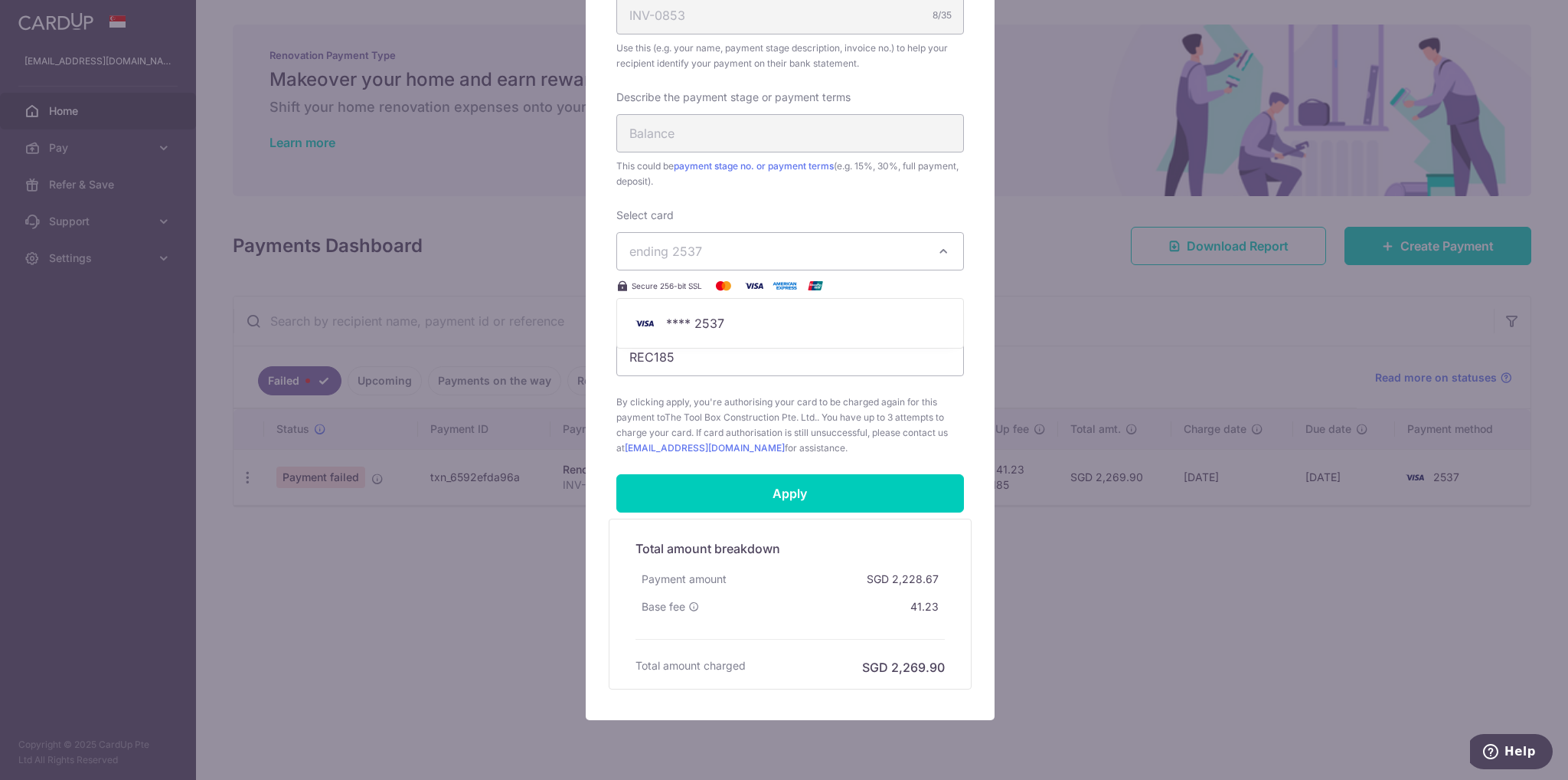
scroll to position [536, 0]
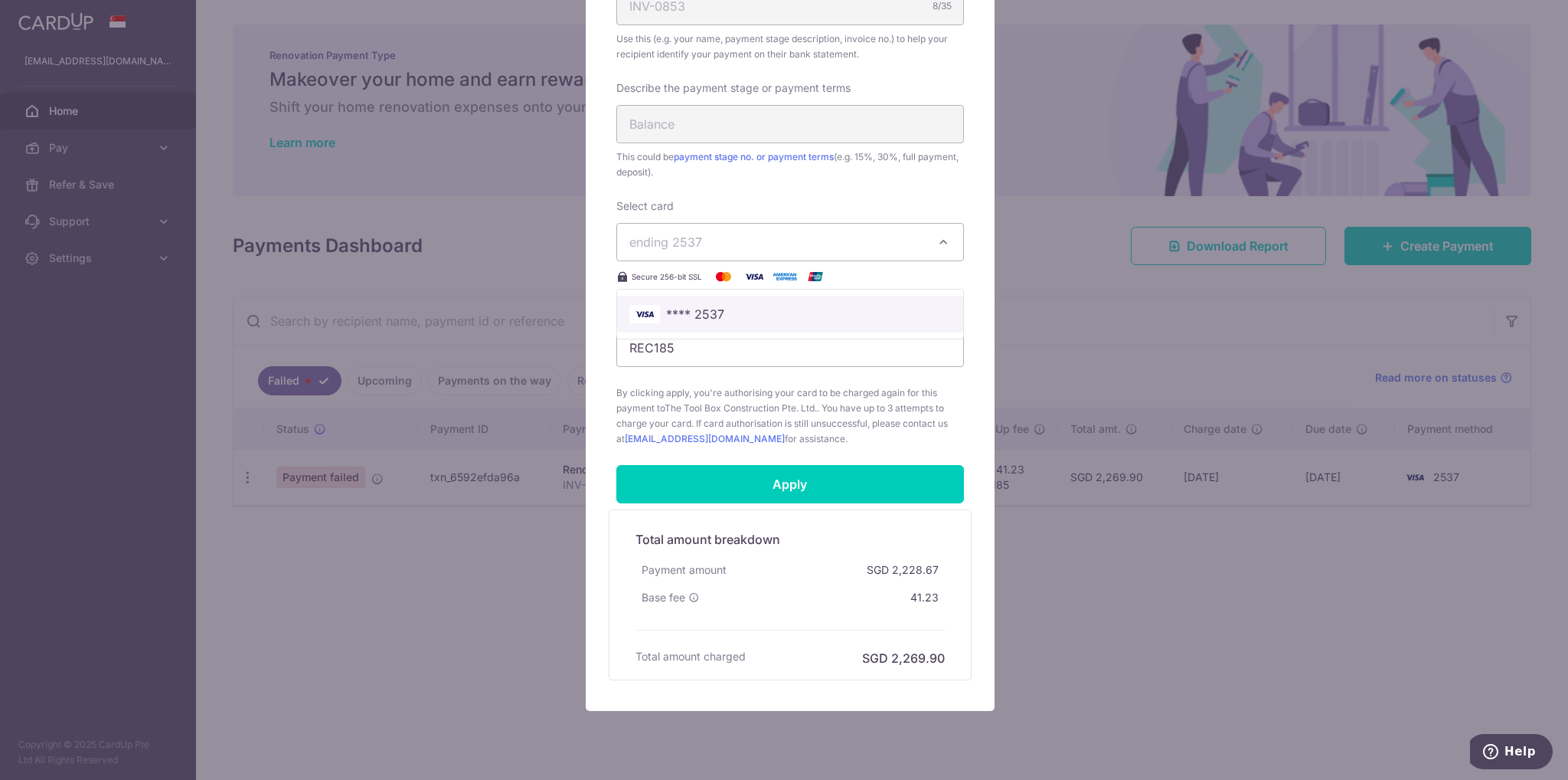
click at [740, 318] on span "**** 2537" at bounding box center [790, 314] width 322 height 19
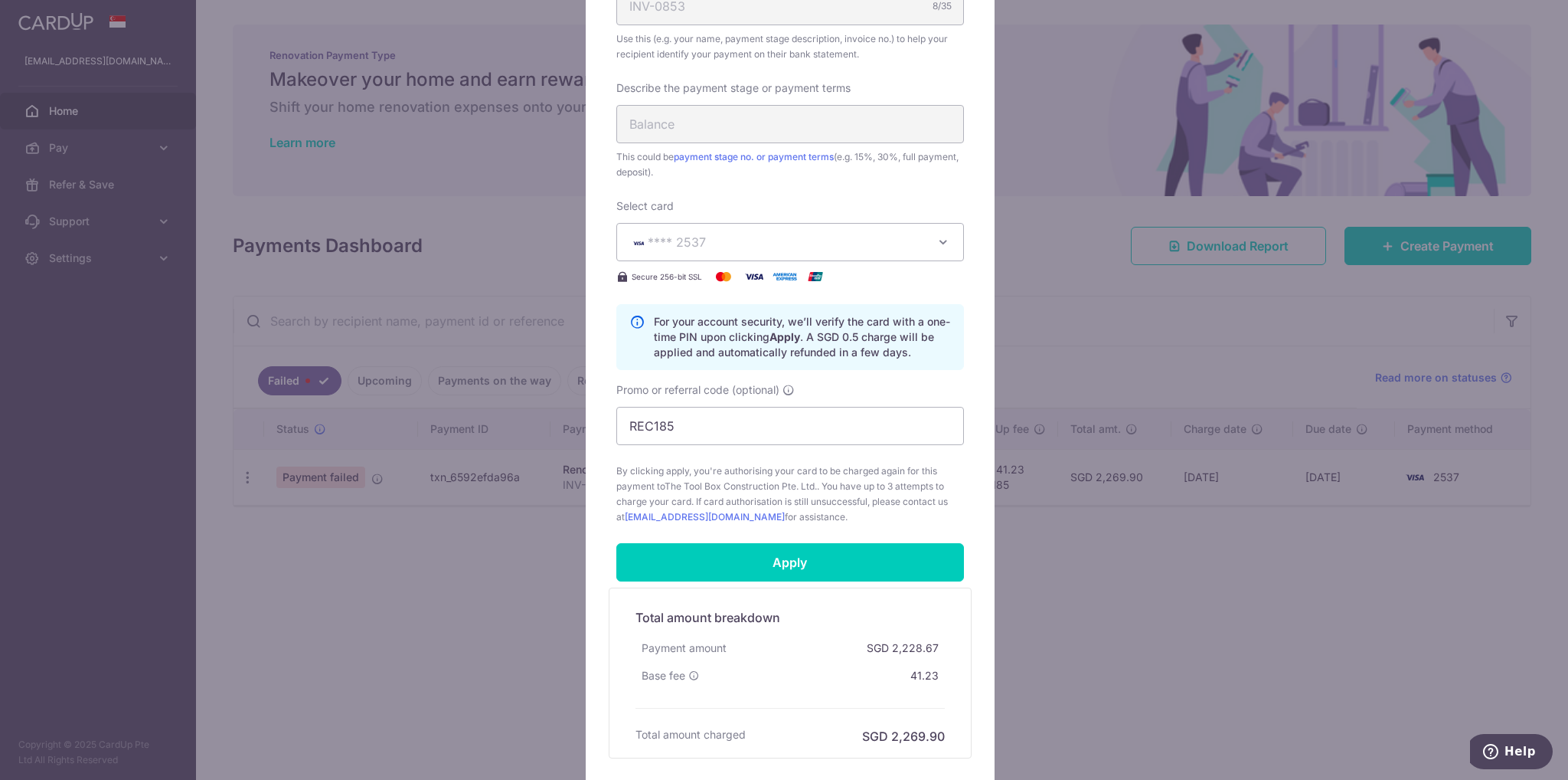
click at [804, 245] on span "**** 2537" at bounding box center [777, 242] width 294 height 19
click at [793, 208] on div "Select card **** 2537 **** 2537 Secure 256-bit SSL" at bounding box center [790, 242] width 347 height 87
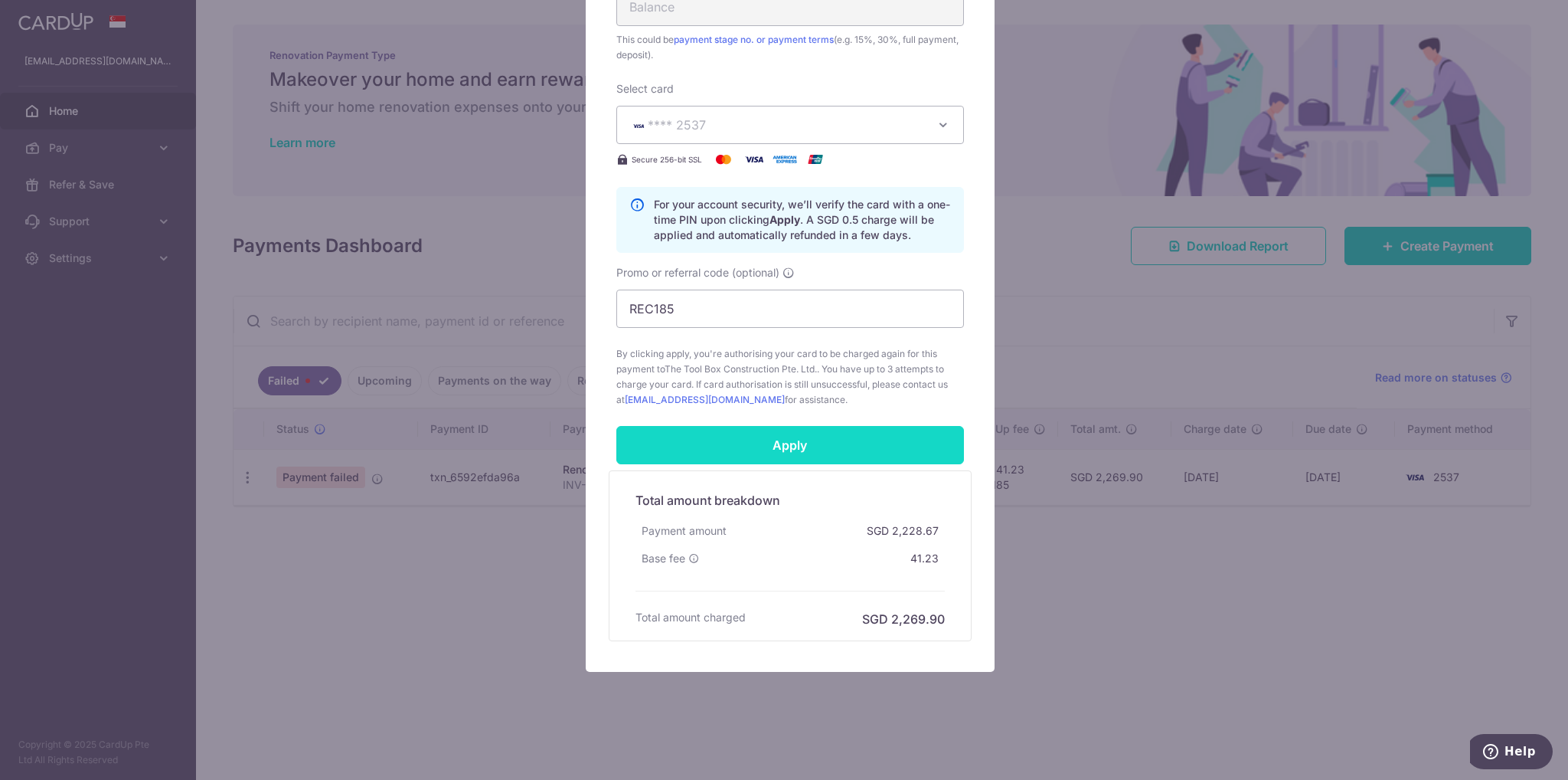
scroll to position [655, 0]
click at [1225, 642] on div "Edit payment By clicking apply, you will make changes to all payments to The To…" at bounding box center [784, 390] width 1568 height 780
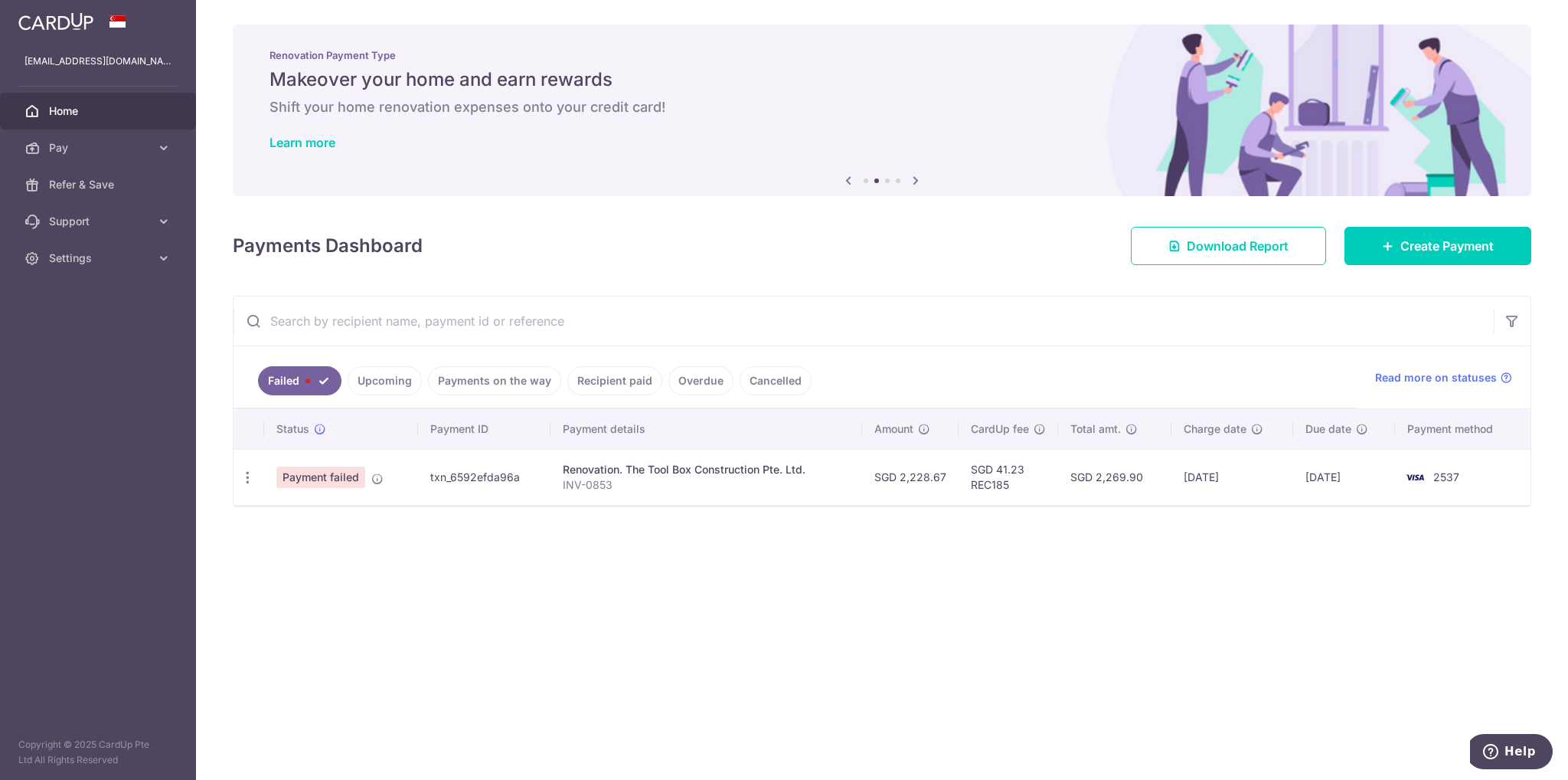
click at [261, 481] on td "Update payment" at bounding box center [249, 477] width 31 height 56
click at [254, 482] on icon "button" at bounding box center [248, 478] width 16 height 16
click at [455, 534] on div "Status Payment ID Payment details Amount CardUp fee Total amt. Charge date Due …" at bounding box center [882, 486] width 1297 height 154
click at [384, 381] on link "Upcoming" at bounding box center [384, 380] width 74 height 29
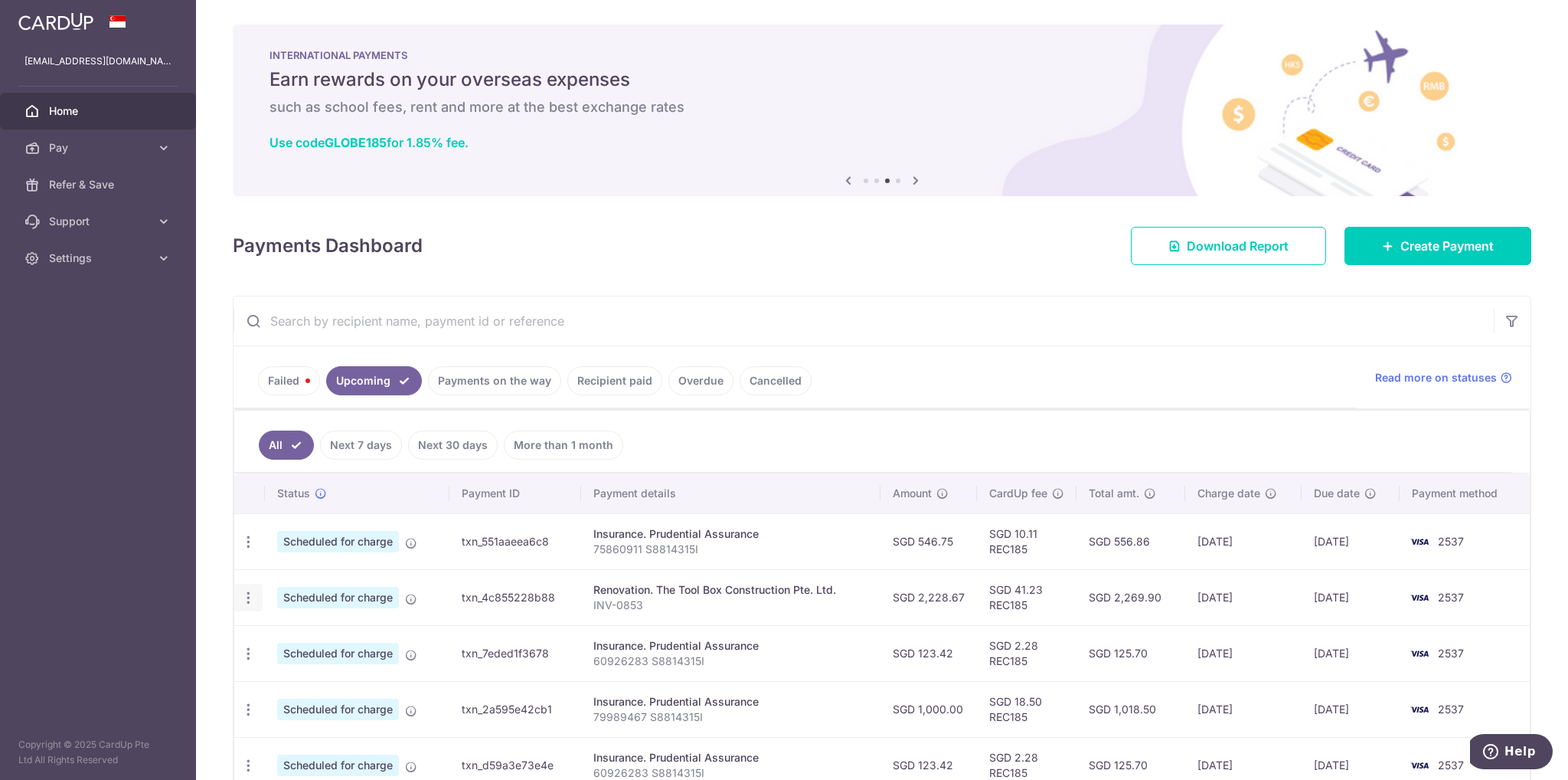
click at [251, 593] on icon "button" at bounding box center [249, 597] width 16 height 16
click at [294, 632] on span "Update payment" at bounding box center [331, 640] width 105 height 19
radio input "true"
type input "17/10/2025"
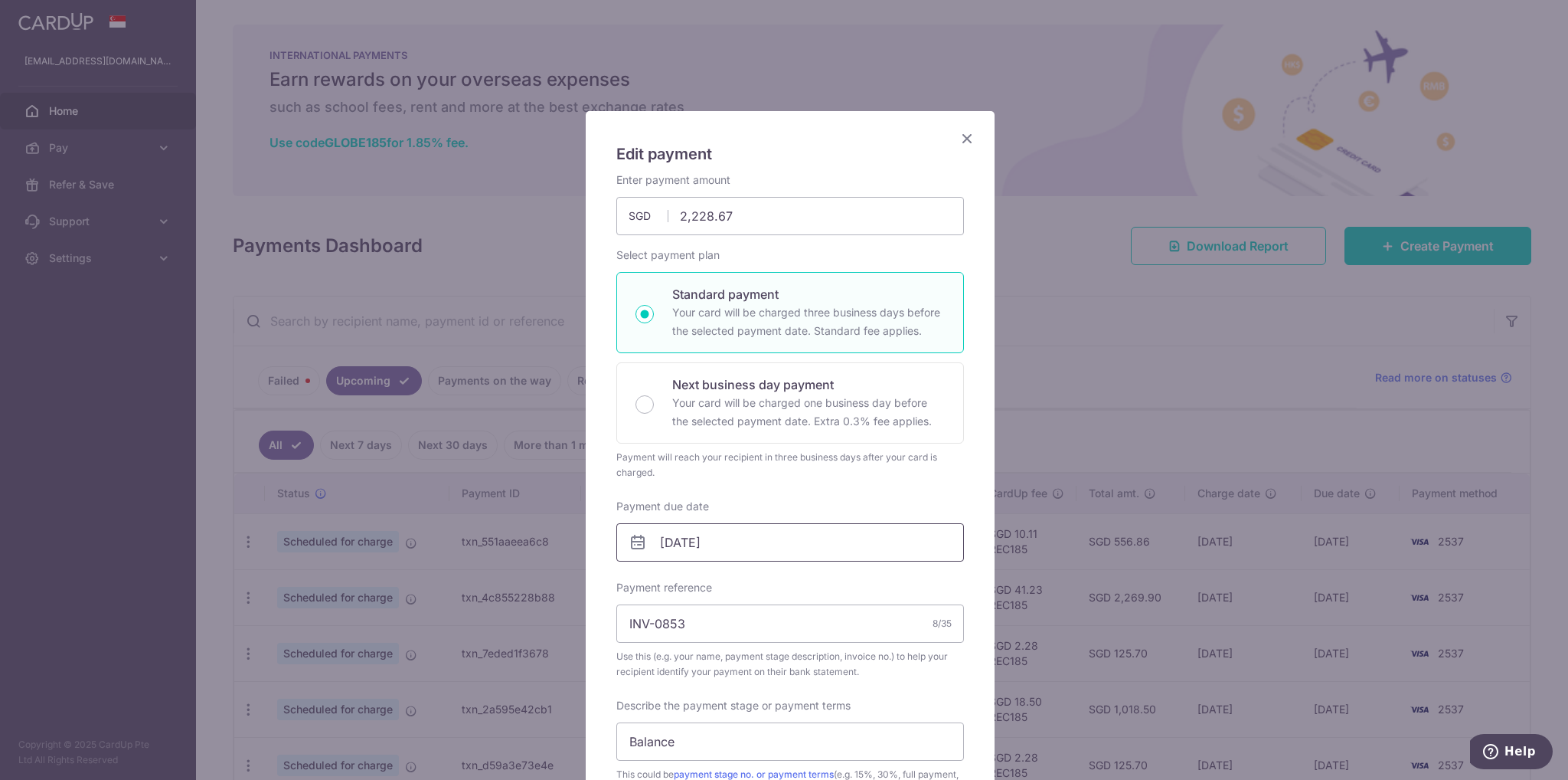
scroll to position [306, 0]
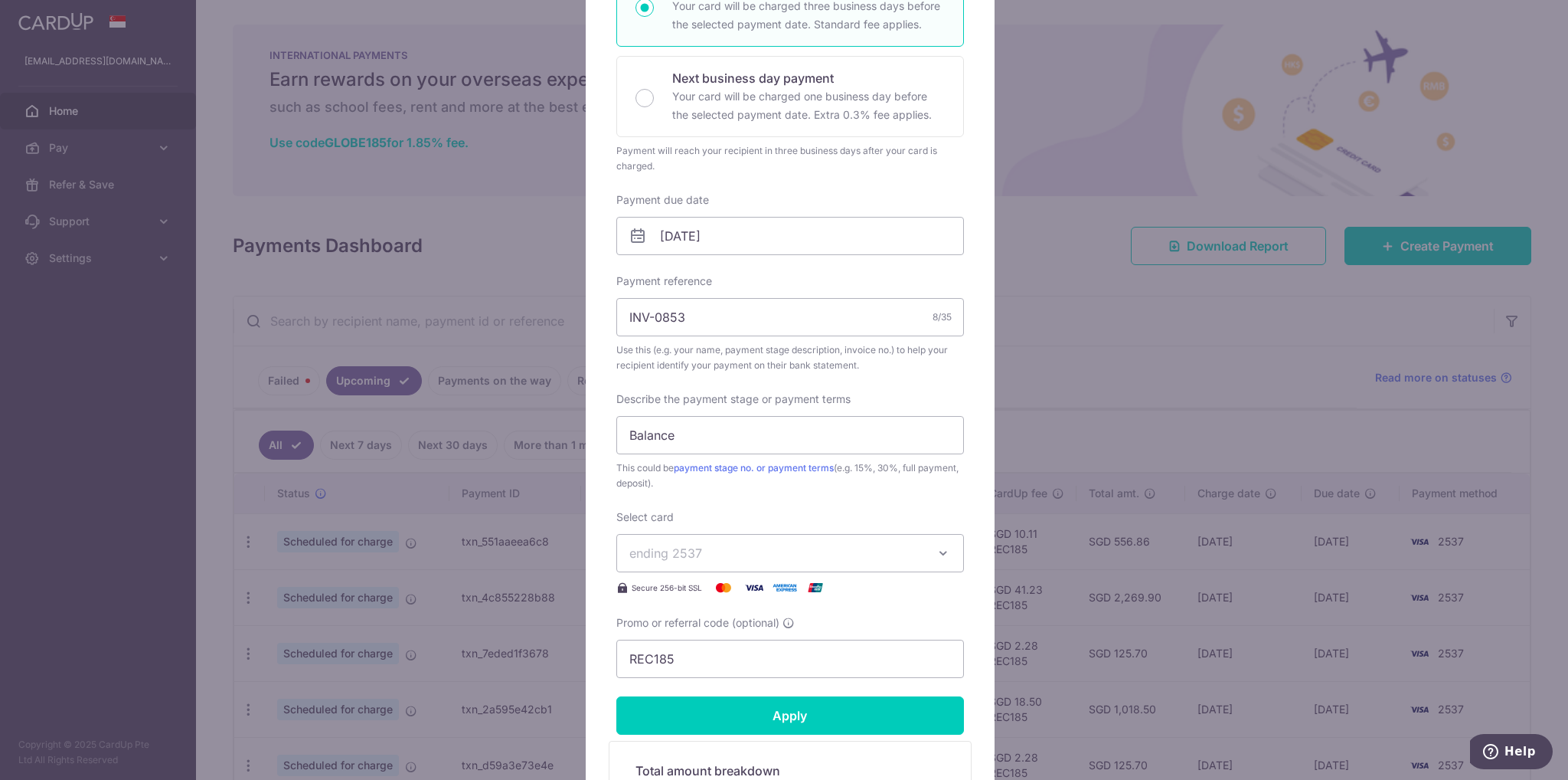
click at [772, 557] on span "ending 2537" at bounding box center [777, 553] width 294 height 19
click at [777, 505] on div "Enter payment amount 2,228.67 2228.67 SGD To change the payment amount, please …" at bounding box center [790, 272] width 347 height 812
click at [211, 427] on div "Edit payment By clicking apply, you will make changes to all payments to The To…" at bounding box center [784, 390] width 1568 height 780
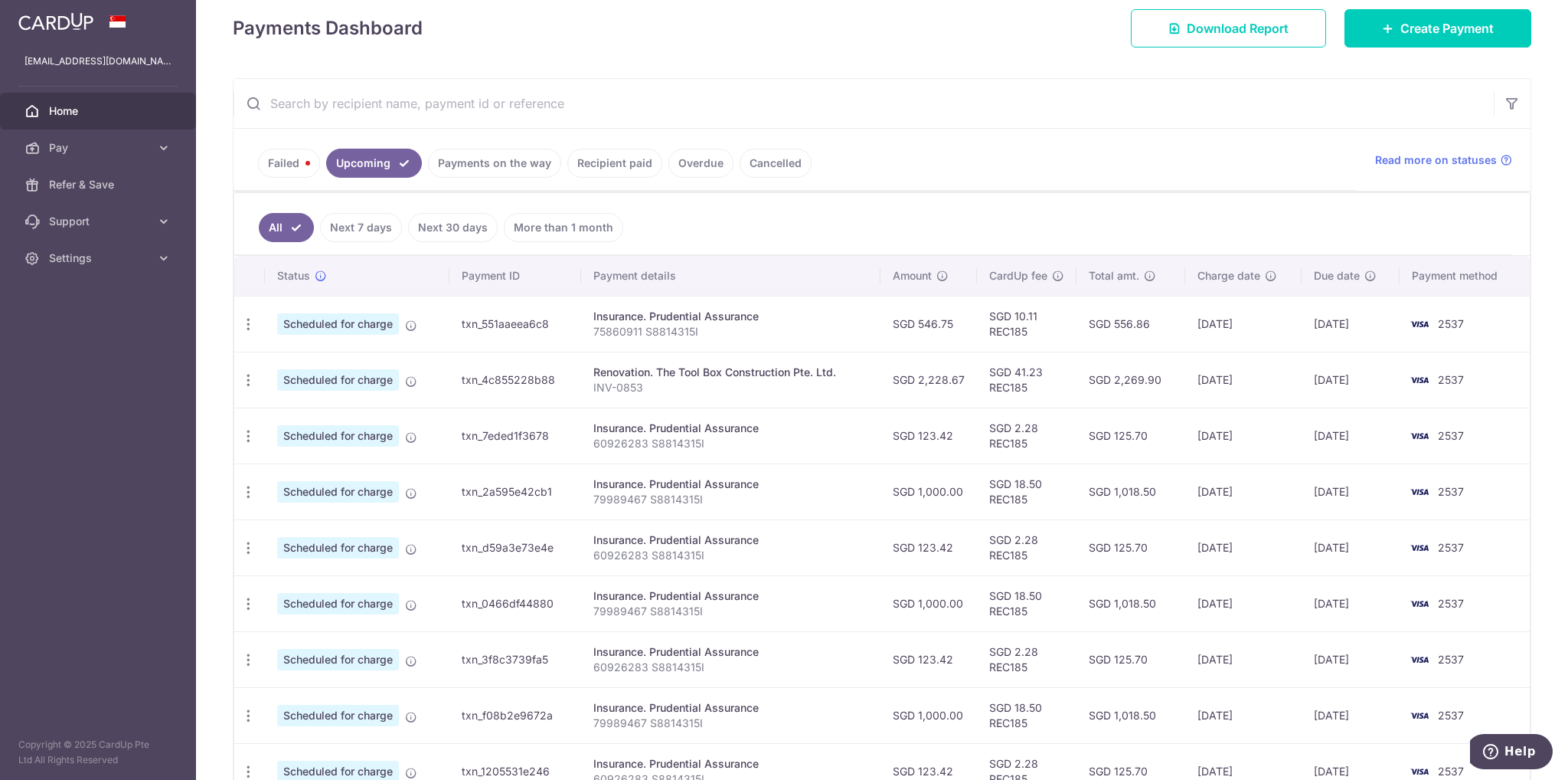
scroll to position [230, 0]
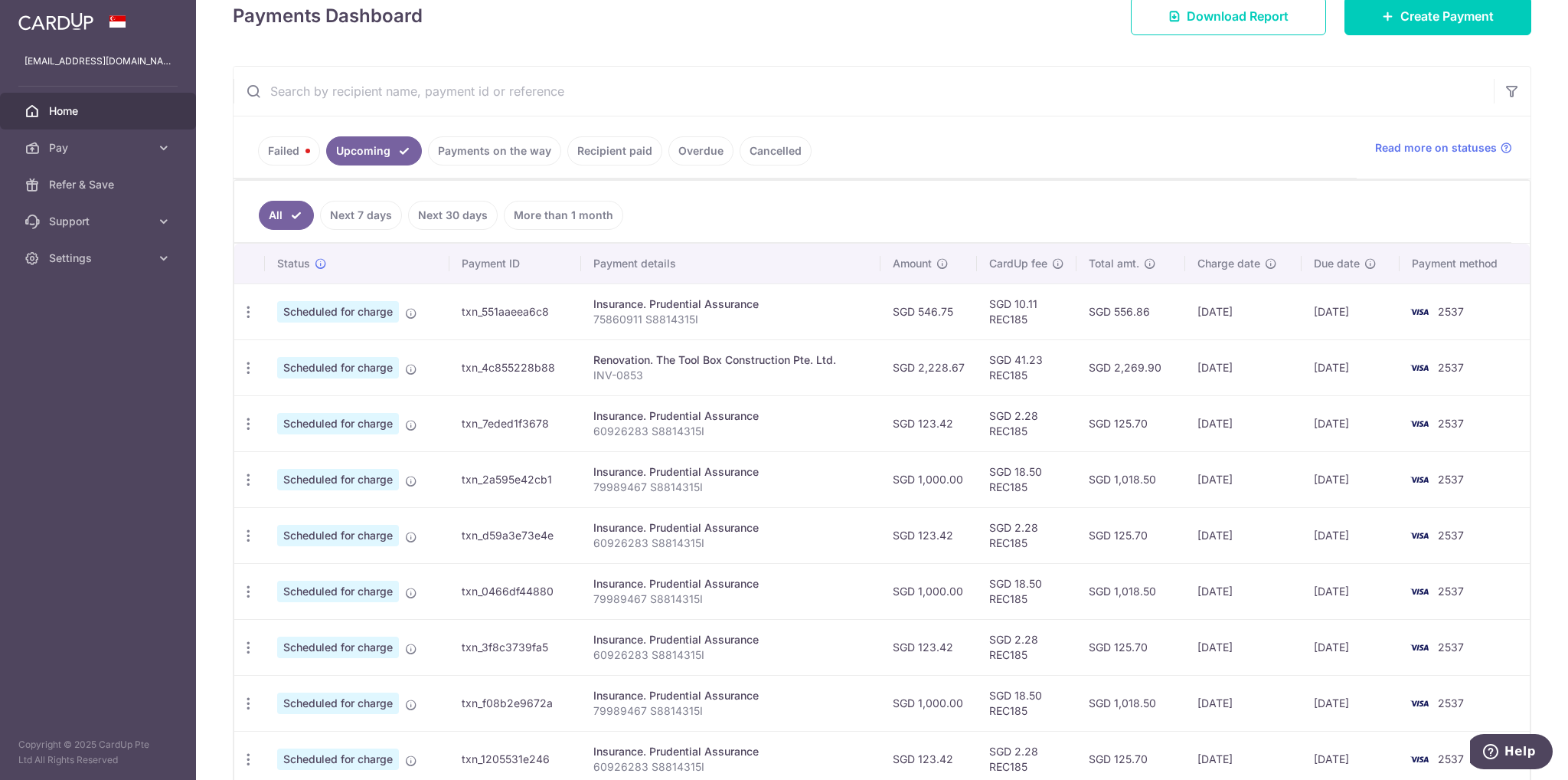
click at [108, 117] on span "Home" at bounding box center [100, 112] width 101 height 16
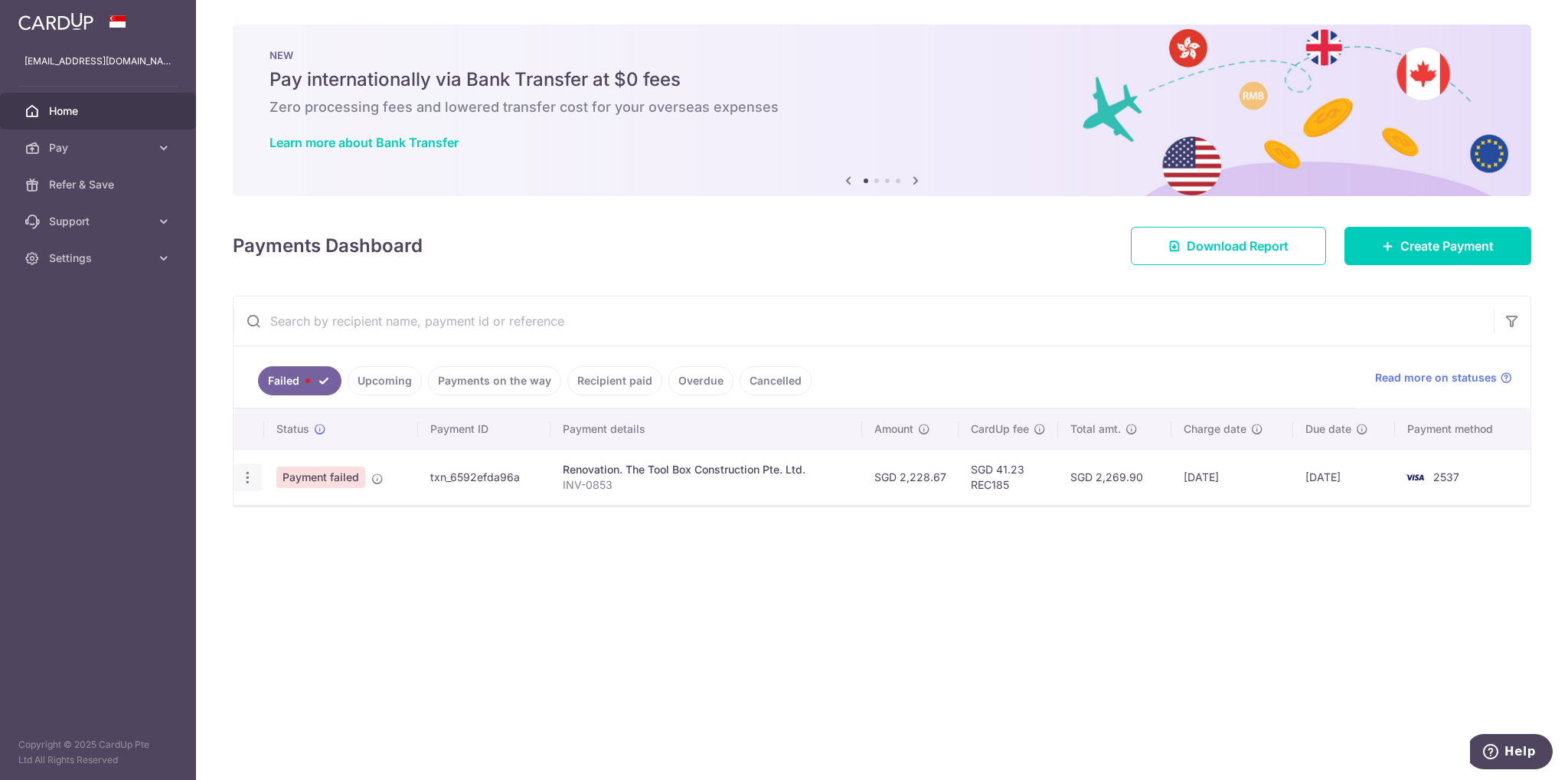
click at [247, 472] on icon "button" at bounding box center [248, 478] width 16 height 16
click at [263, 514] on icon at bounding box center [256, 519] width 19 height 19
radio input "true"
type input "2,228.67"
type input "INV-0853"
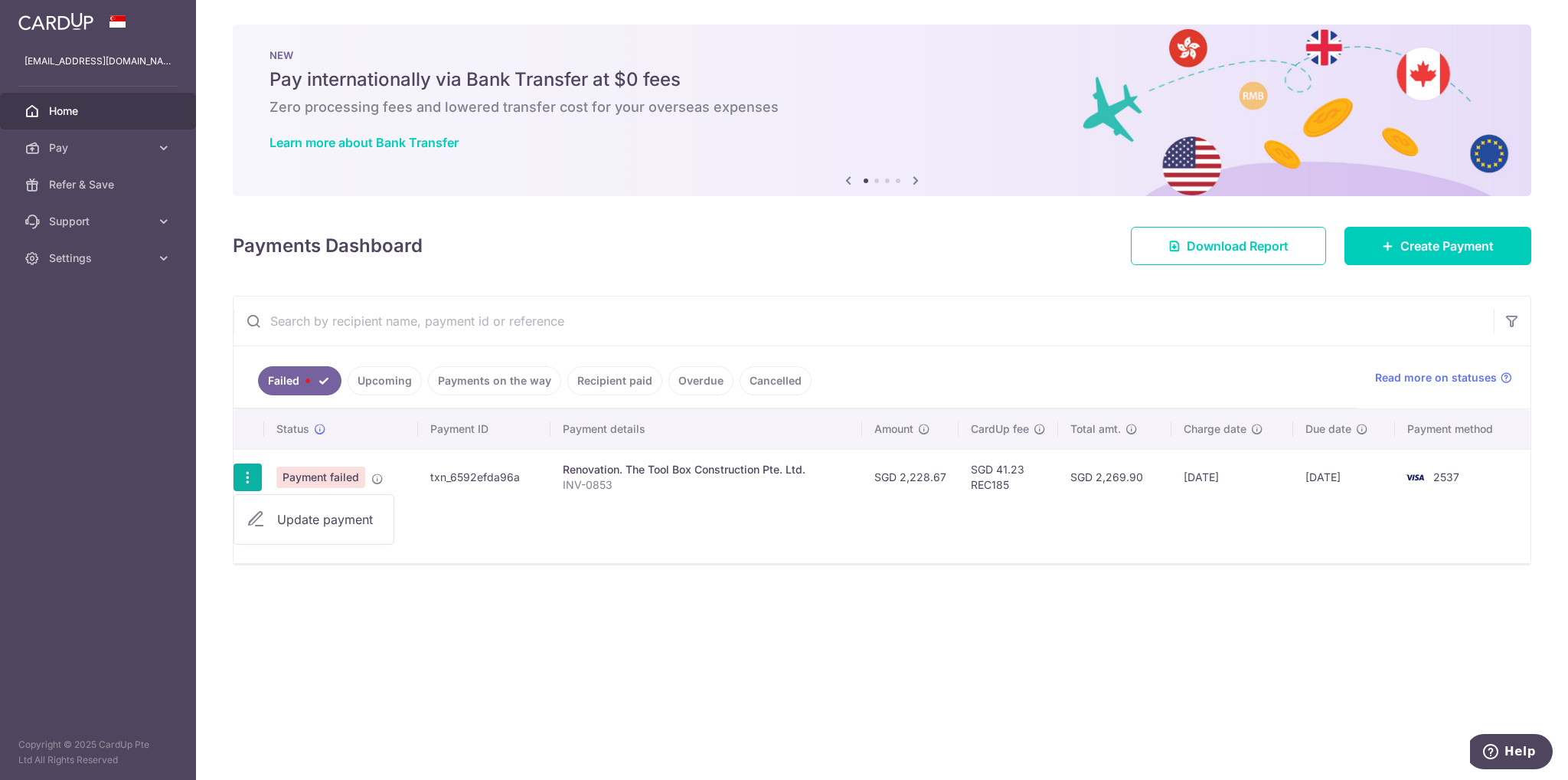
type input "Balance"
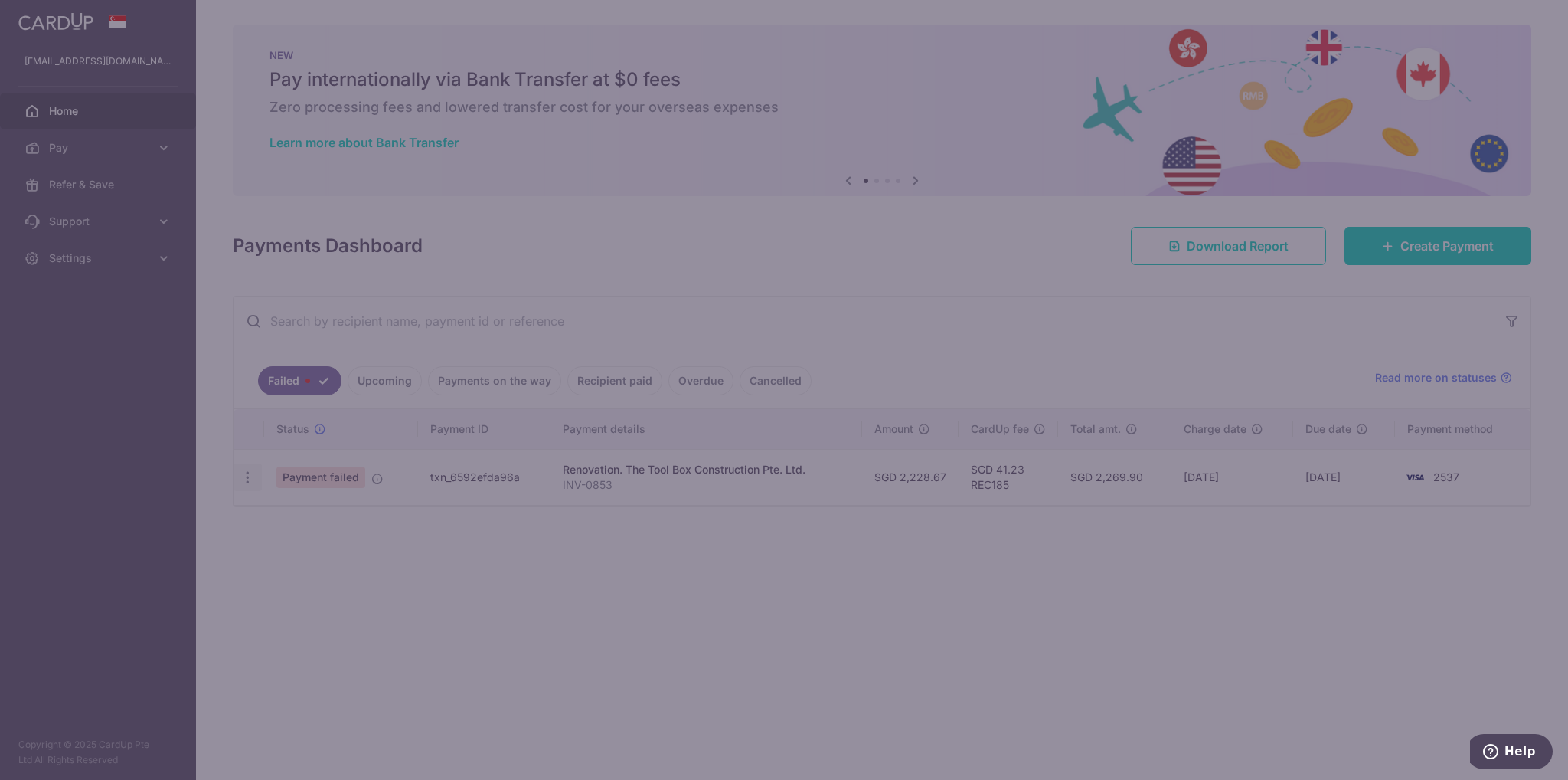
type input "REC185"
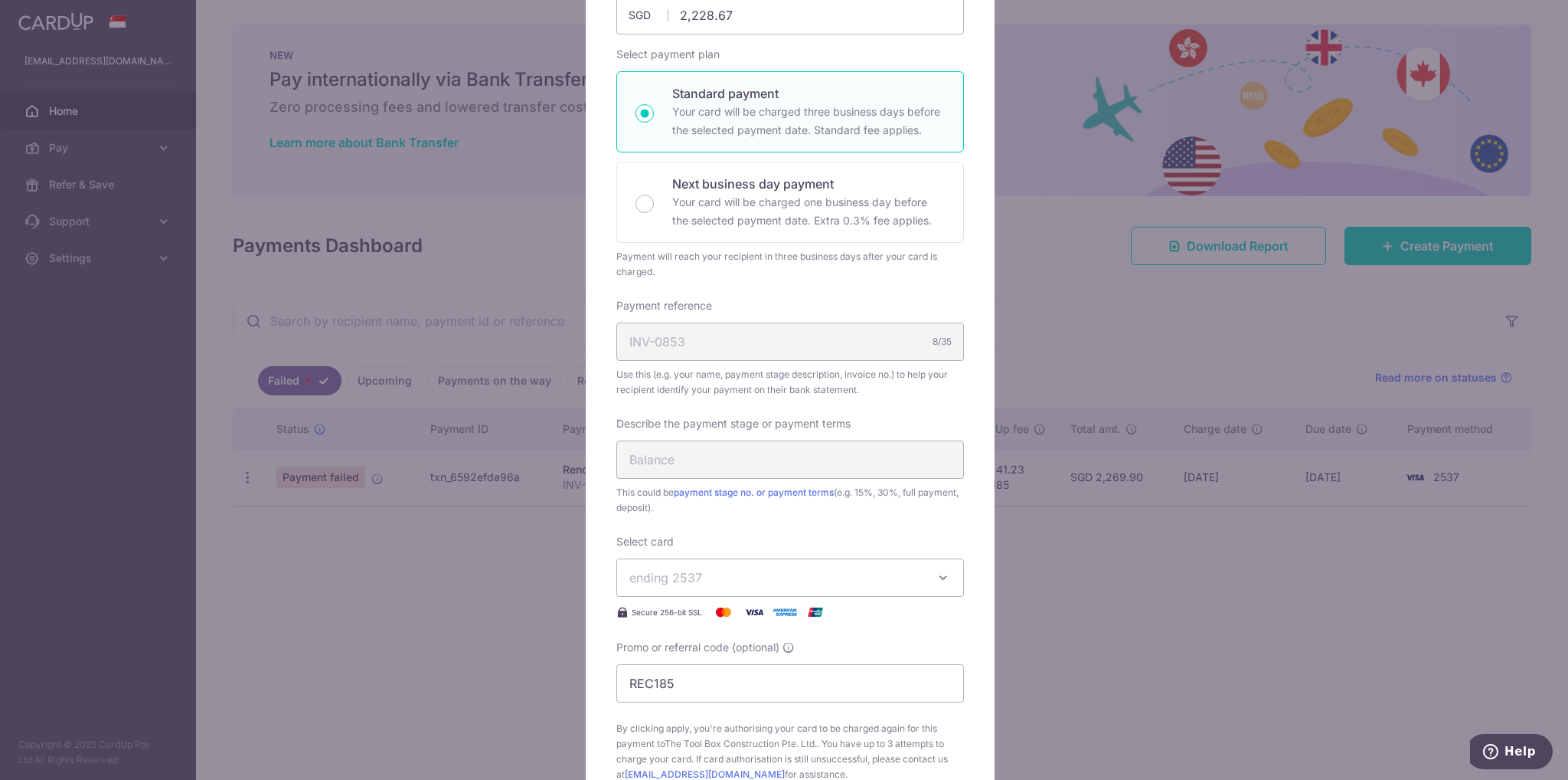
scroll to position [306, 0]
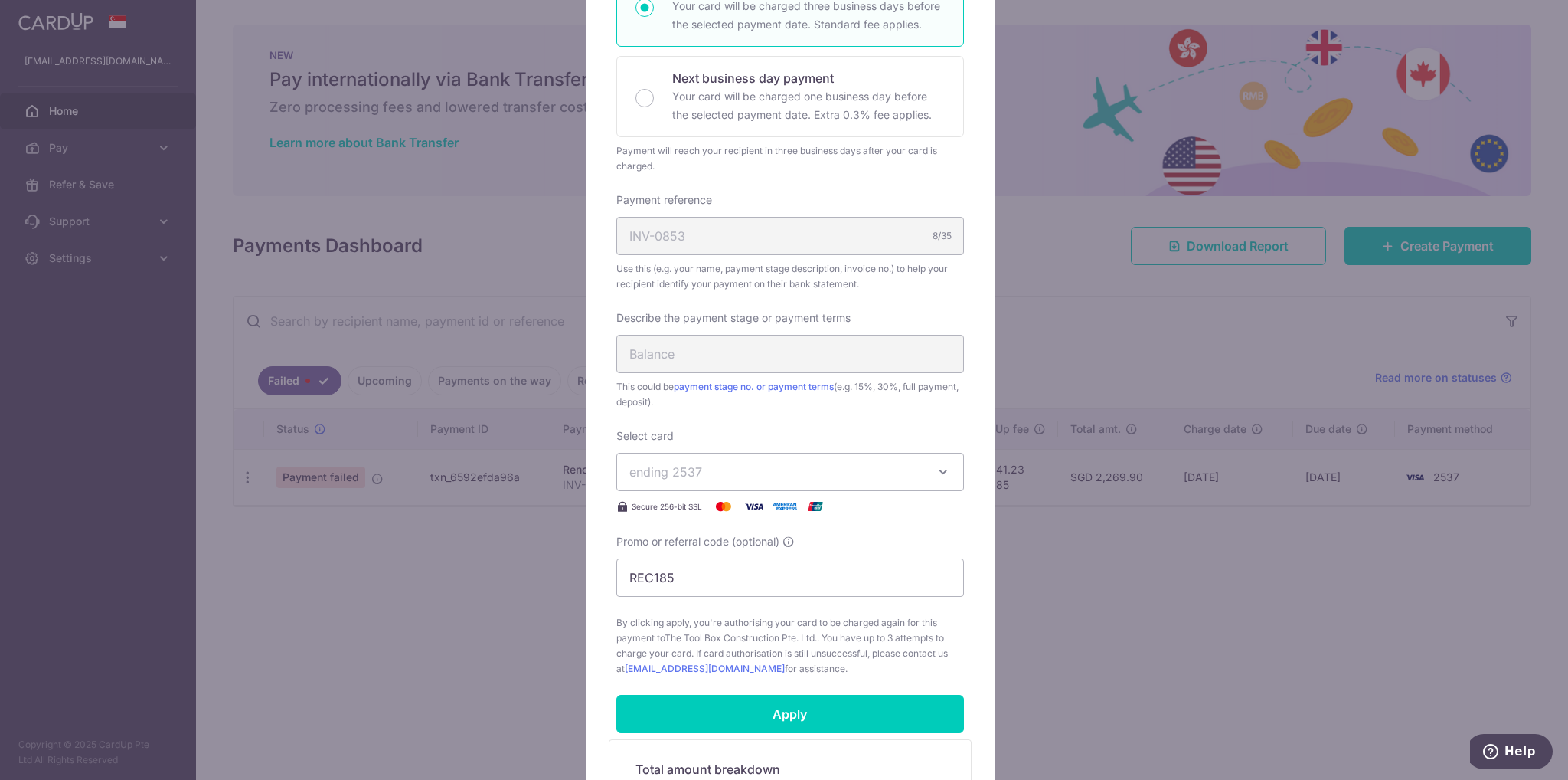
click at [765, 470] on span "ending 2537" at bounding box center [777, 472] width 294 height 19
